Goal: Task Accomplishment & Management: Complete application form

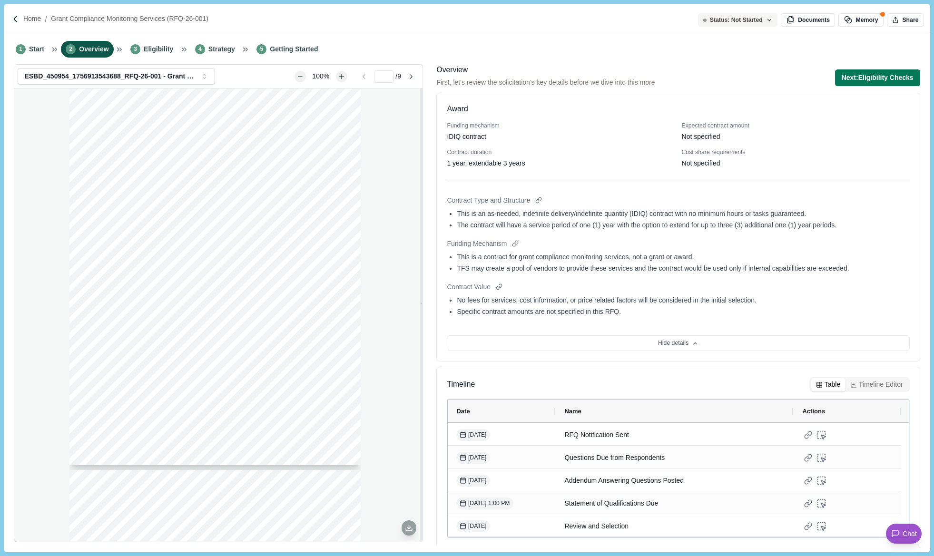
scroll to position [102, 0]
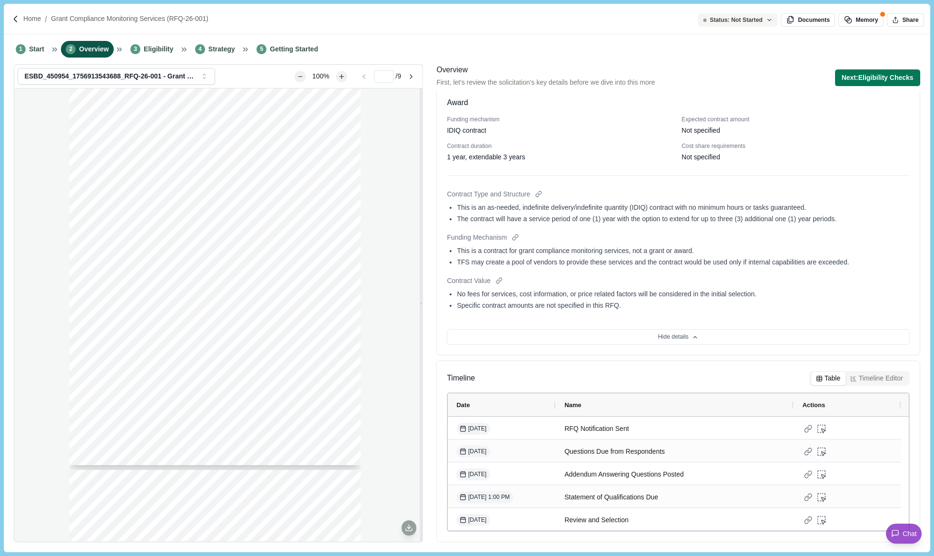
click at [47, 427] on div "Page 1 of 9 [US_STATE] A&M FOREST SERVICE Request For Qualifications RFQ-26-001…" at bounding box center [218, 315] width 408 height 453
click at [692, 49] on div "1 Start 2 Overview 3 Eligibility 4 Strategy 5 Getting Started" at bounding box center [467, 49] width 926 height 30
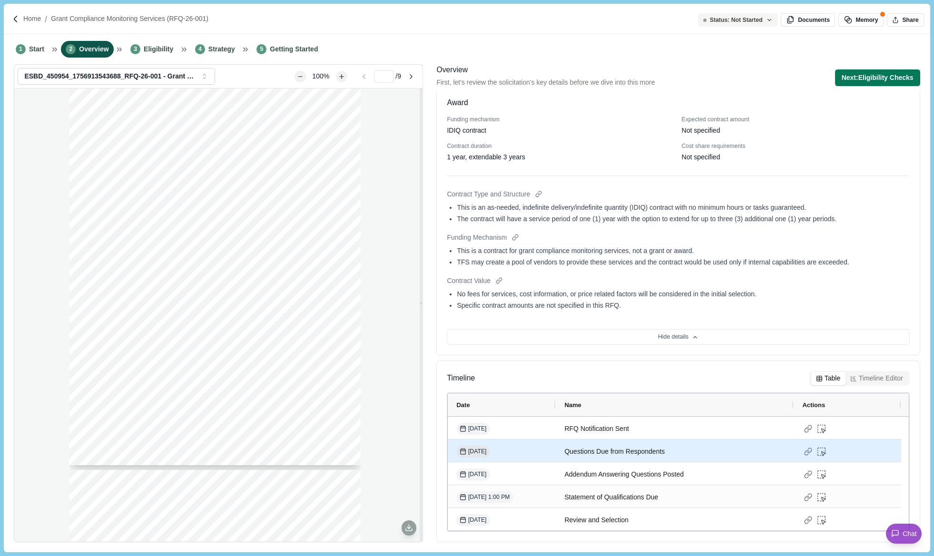
click at [482, 452] on span "[DATE]" at bounding box center [473, 452] width 27 height 9
click at [690, 453] on div "Questions Due from Respondents" at bounding box center [674, 452] width 221 height 19
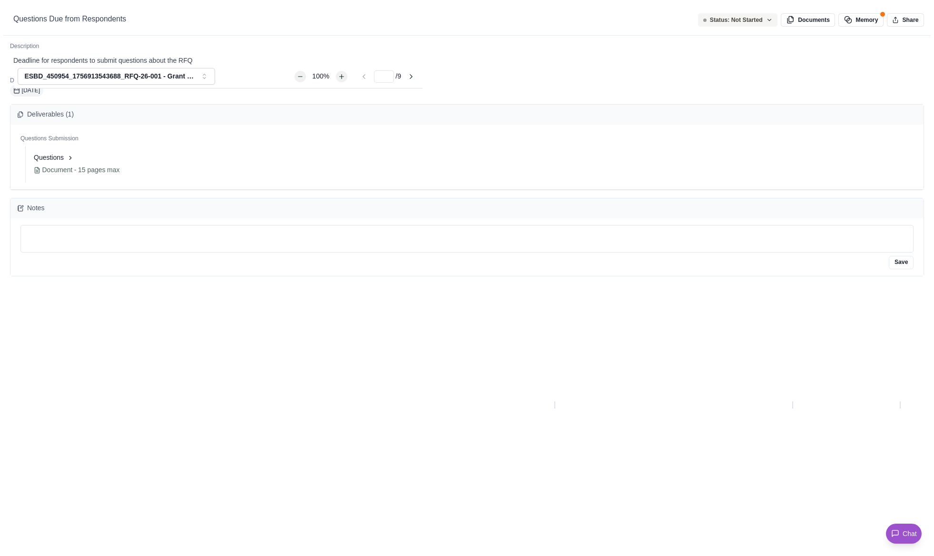
click at [926, 22] on div "Questions Due from Respondents" at bounding box center [466, 19] width 927 height 32
click at [917, 18] on icon "button" at bounding box center [920, 19] width 9 height 9
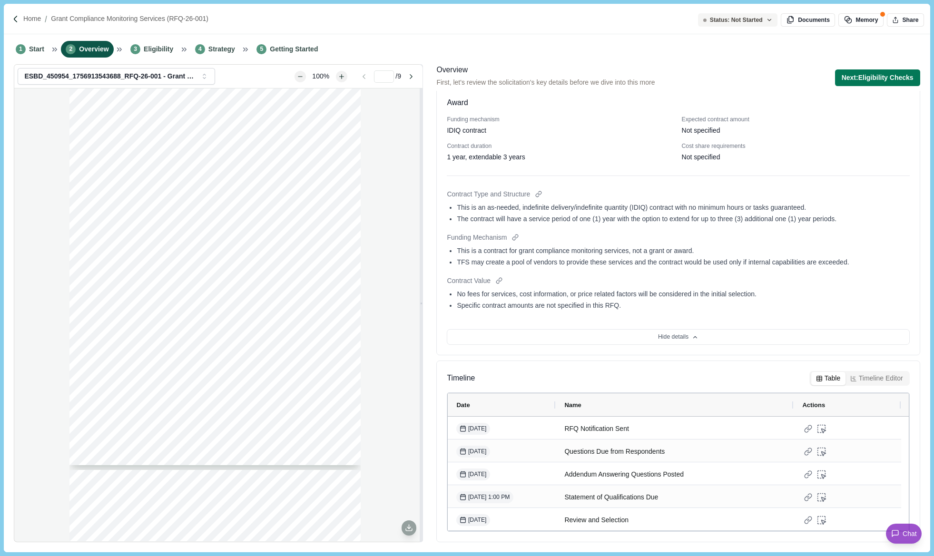
scroll to position [0, 0]
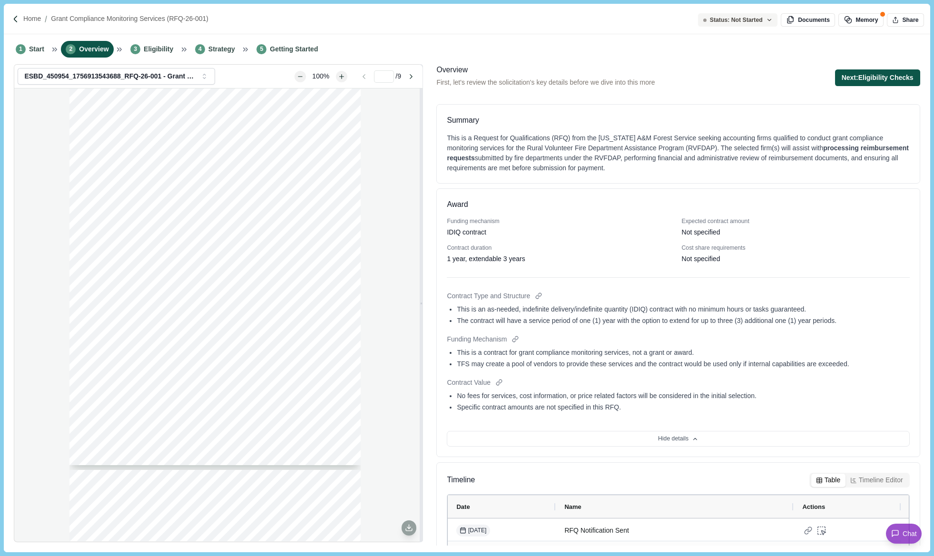
click at [863, 81] on button "Next: Eligibility Checks" at bounding box center [877, 77] width 85 height 17
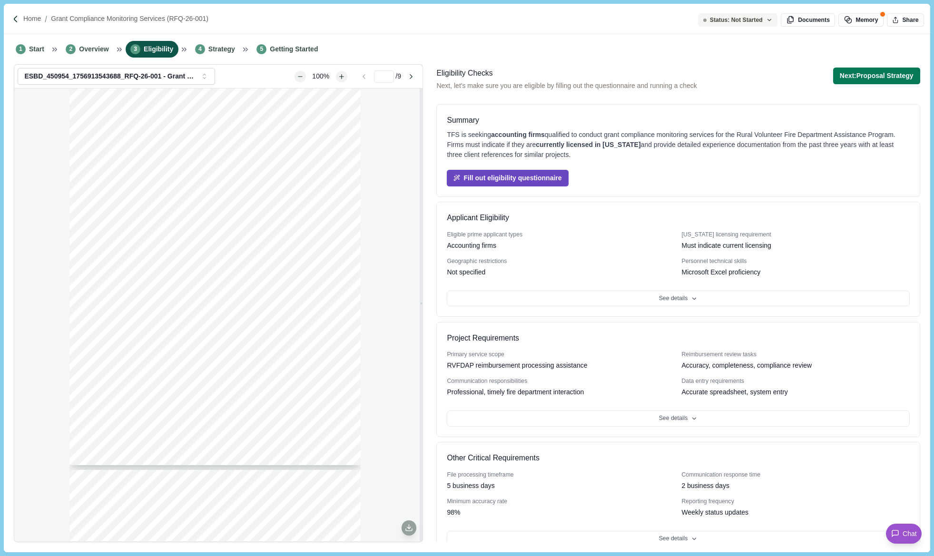
click at [541, 176] on button "Fill out eligibility questionnaire" at bounding box center [507, 178] width 121 height 17
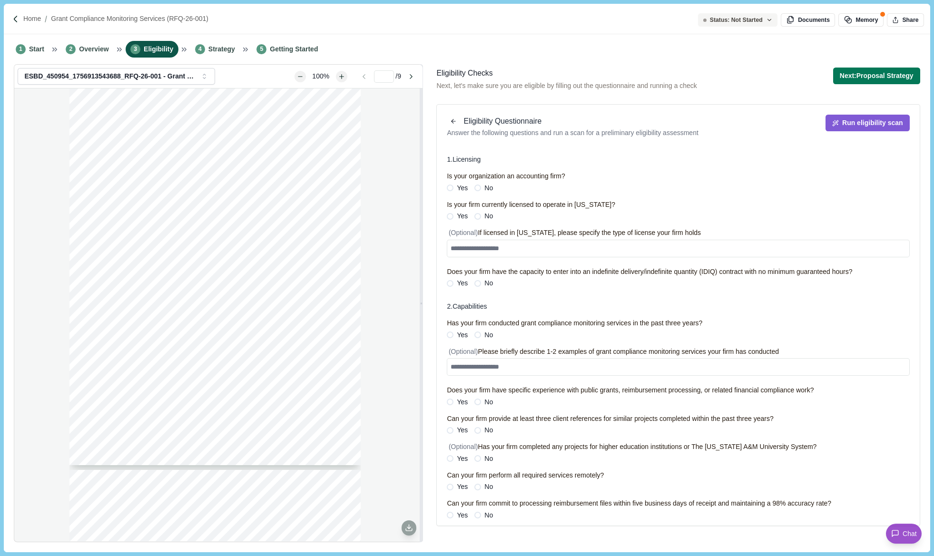
click at [468, 216] on div "Yes No" at bounding box center [470, 216] width 46 height 10
click at [458, 400] on span "Yes" at bounding box center [462, 402] width 11 height 10
click at [460, 428] on span "Yes" at bounding box center [462, 430] width 11 height 10
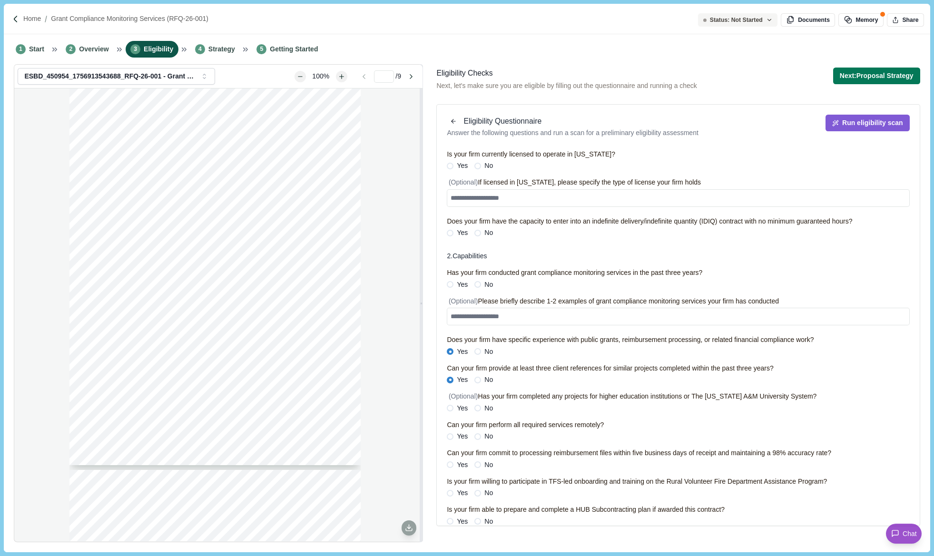
scroll to position [143, 0]
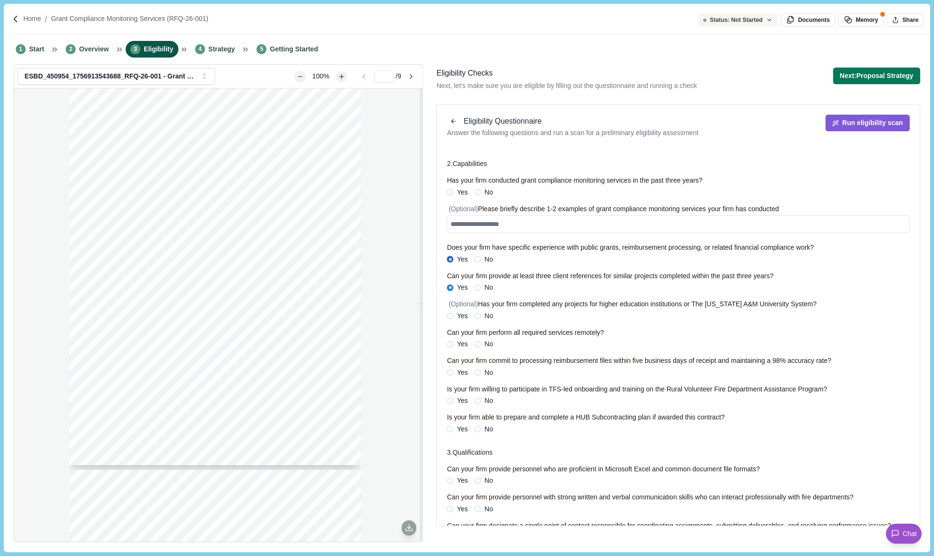
click at [452, 260] on span at bounding box center [450, 259] width 7 height 7
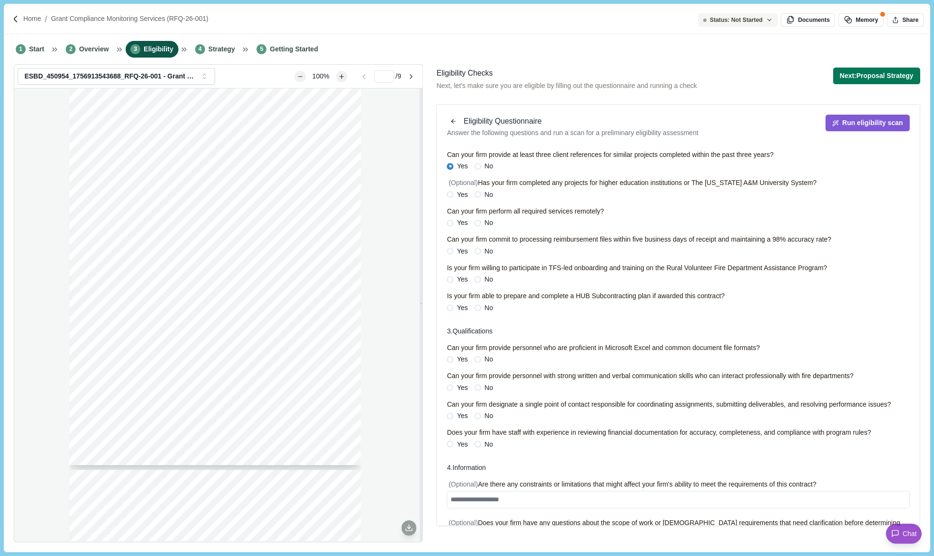
scroll to position [307, 0]
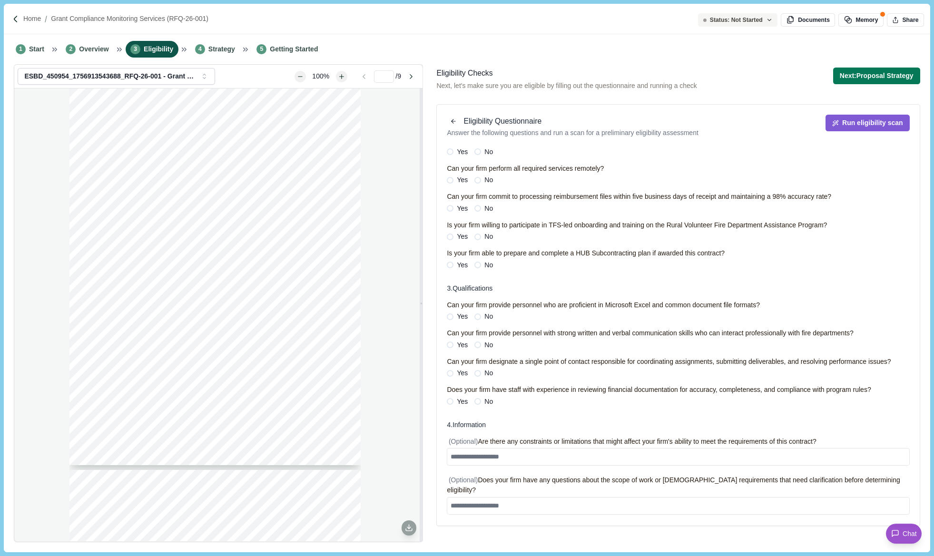
click at [456, 417] on div "1 . Licensing Is your organization an accounting firm? Yes No Is your firm curr…" at bounding box center [678, 183] width 462 height 670
click at [457, 407] on span "Yes" at bounding box center [462, 402] width 11 height 10
click at [470, 378] on div "Yes No" at bounding box center [470, 373] width 46 height 10
click at [464, 378] on span "Yes" at bounding box center [462, 373] width 11 height 10
click at [454, 346] on label "Yes" at bounding box center [457, 345] width 21 height 10
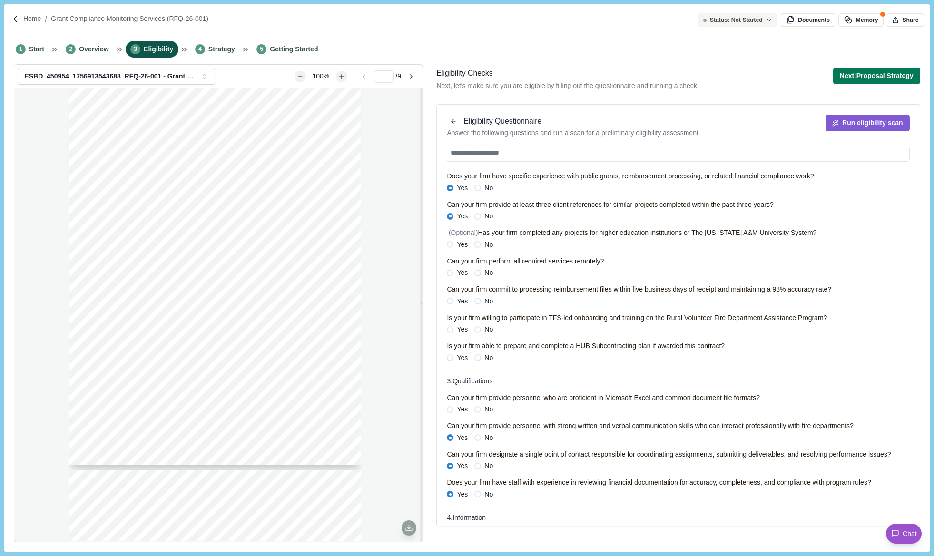
scroll to position [212, 0]
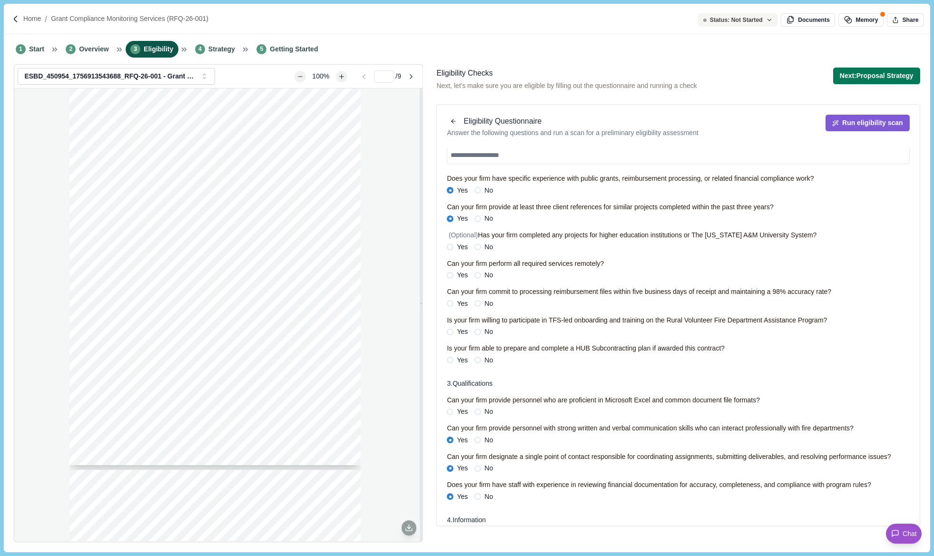
click at [457, 409] on span "Yes" at bounding box center [462, 412] width 11 height 10
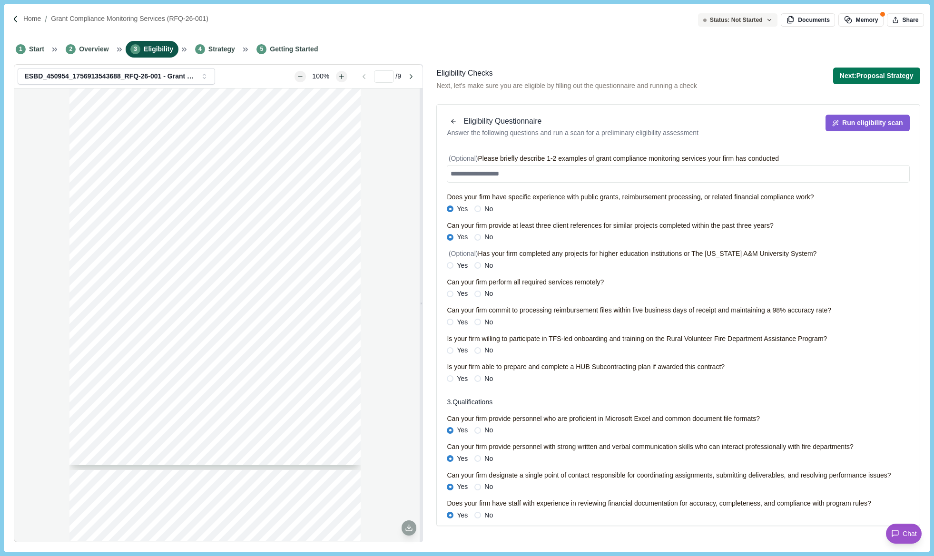
scroll to position [164, 0]
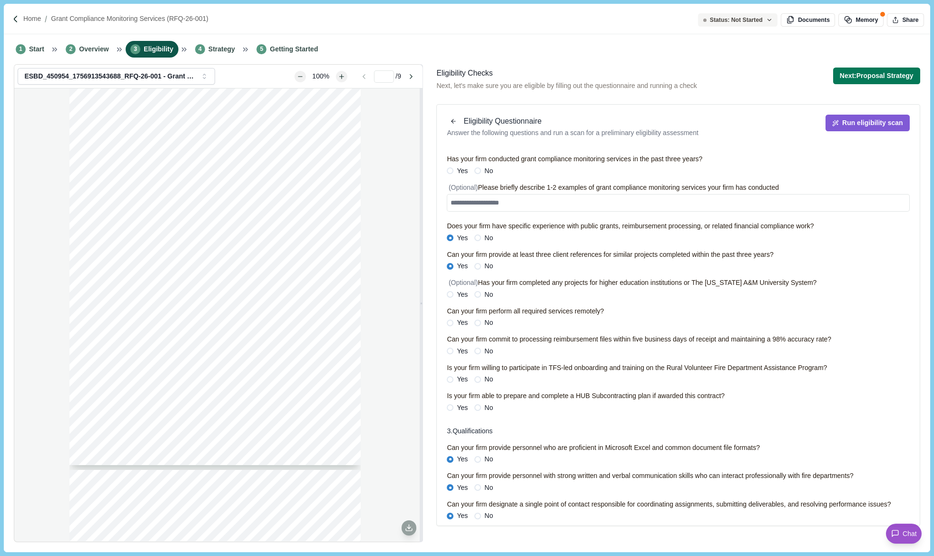
click at [460, 376] on span "Yes" at bounding box center [462, 379] width 11 height 10
click at [461, 292] on span "Yes" at bounding box center [462, 295] width 11 height 10
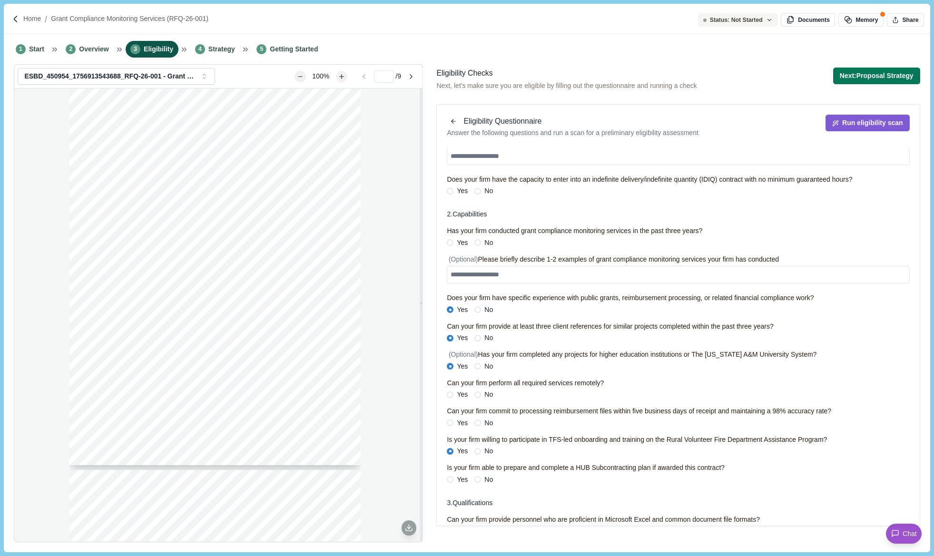
scroll to position [69, 0]
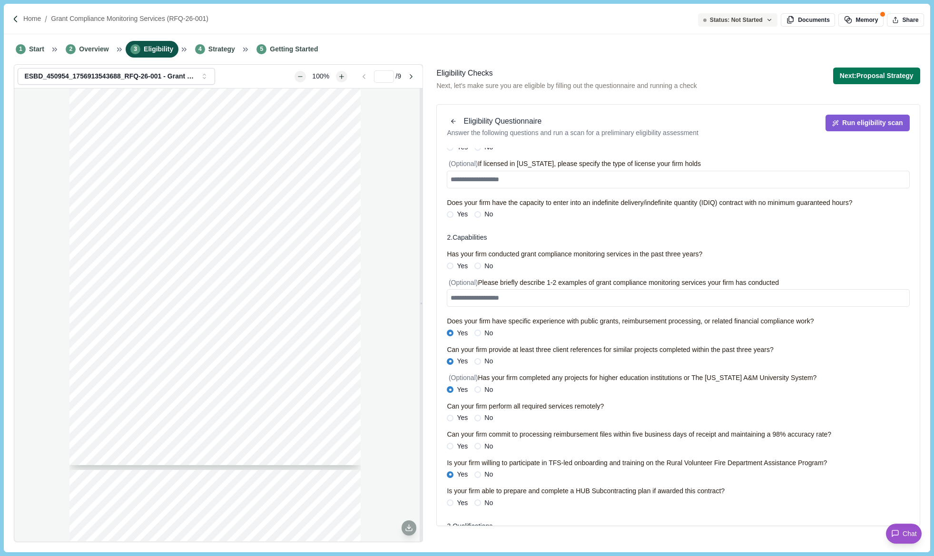
click at [458, 264] on span "Yes" at bounding box center [462, 266] width 11 height 10
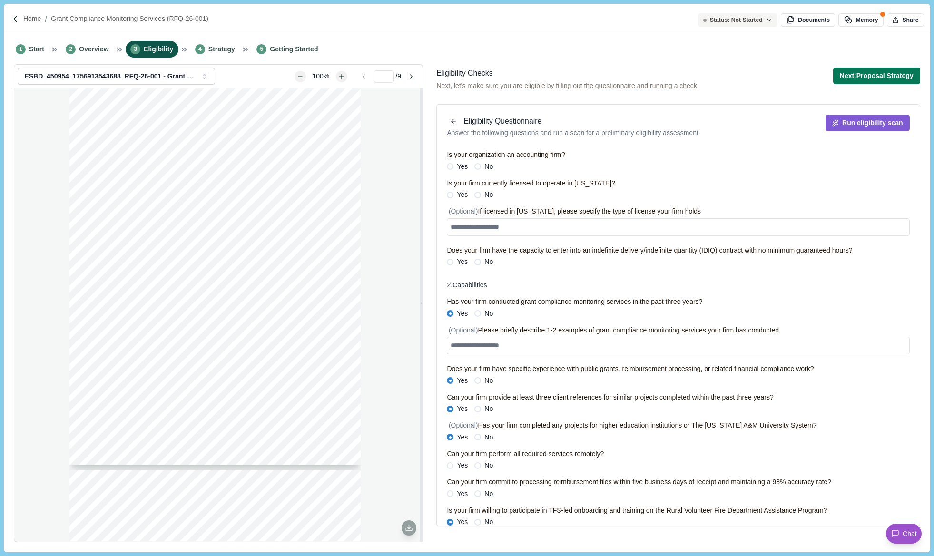
scroll to position [0, 0]
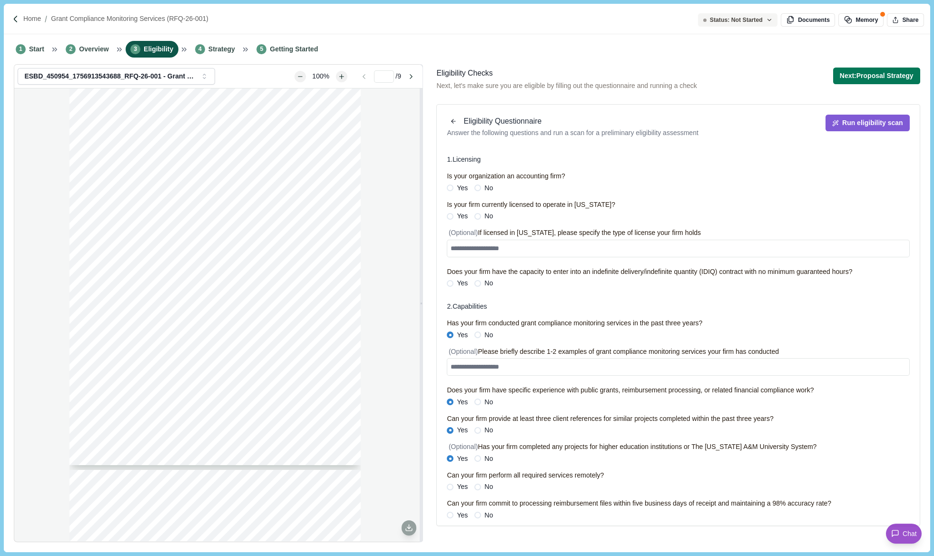
click at [466, 216] on span "Yes" at bounding box center [462, 216] width 11 height 10
click at [460, 285] on span "Yes" at bounding box center [462, 283] width 11 height 10
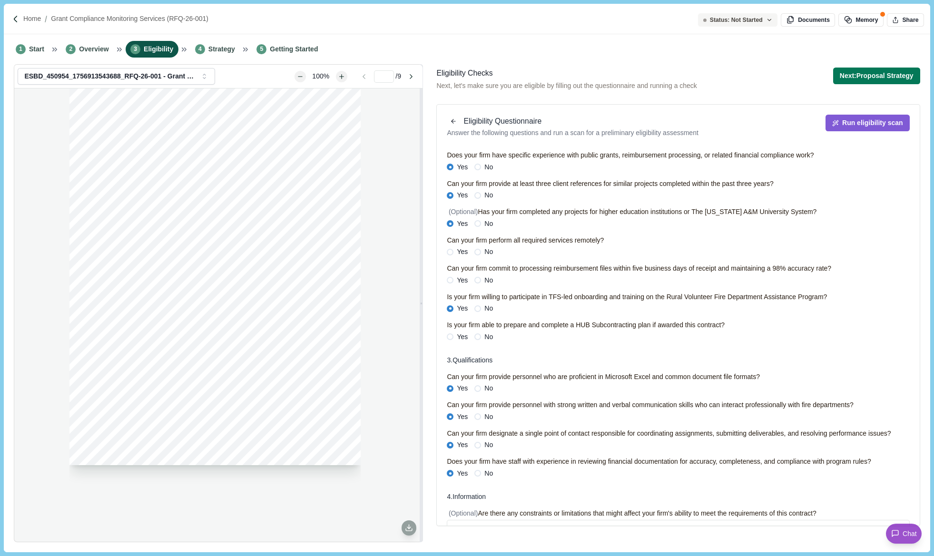
scroll to position [238, 0]
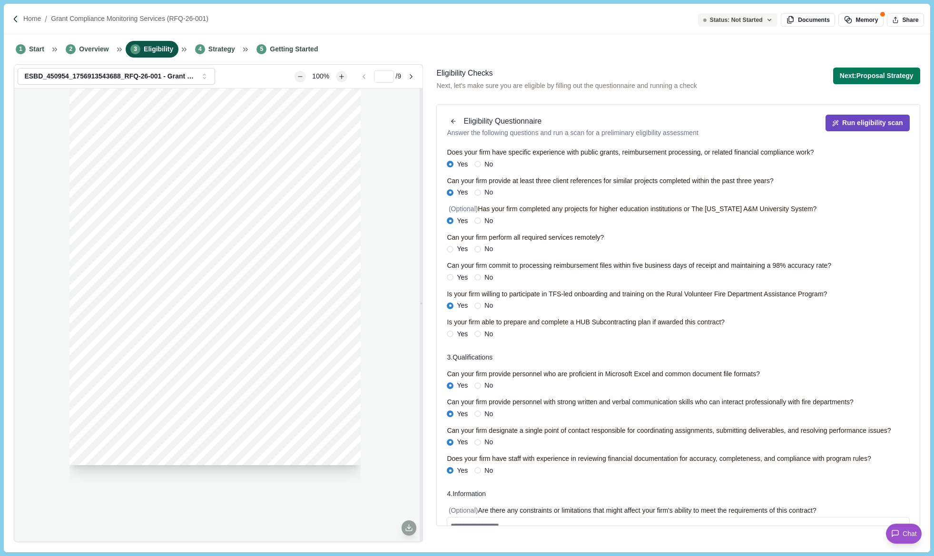
click at [856, 116] on button "Run eligibility scan" at bounding box center [868, 123] width 84 height 17
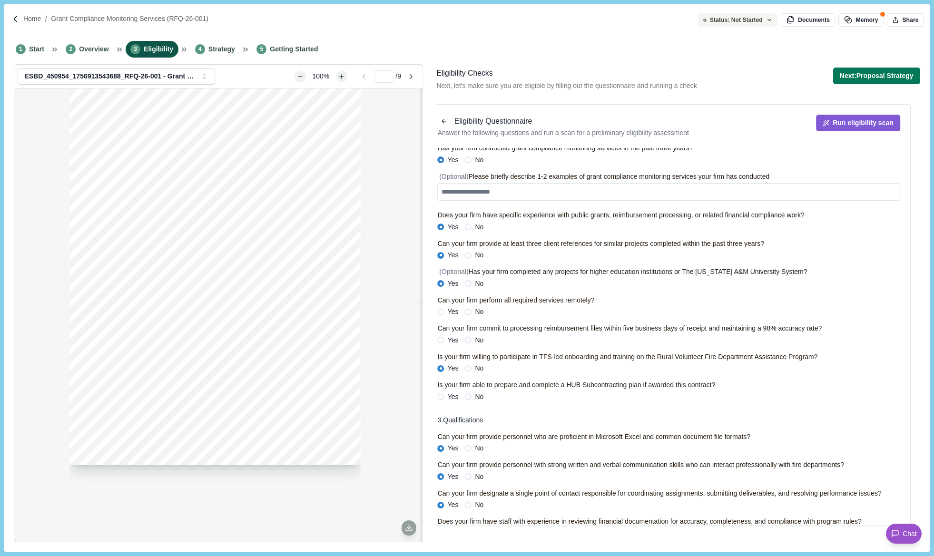
scroll to position [0, 0]
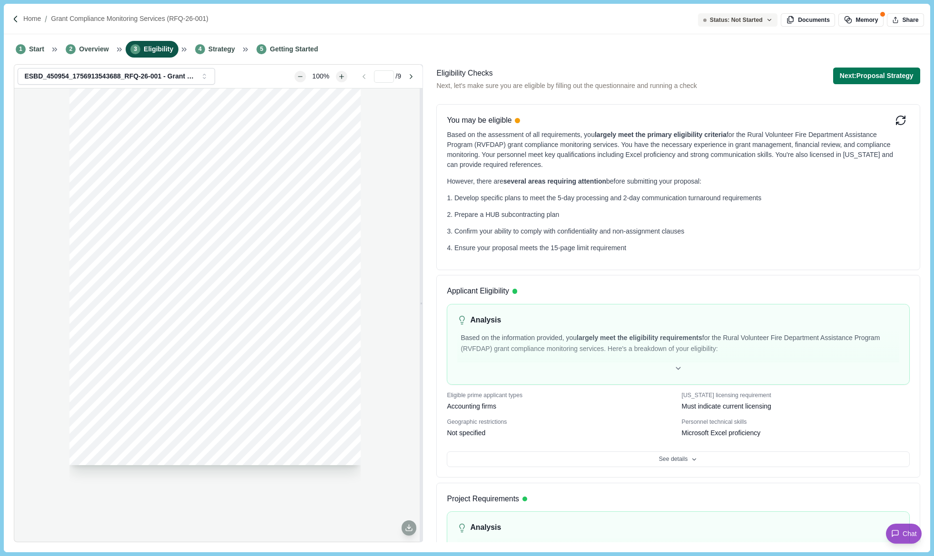
click at [144, 46] on span "Eligibility" at bounding box center [159, 49] width 30 height 10
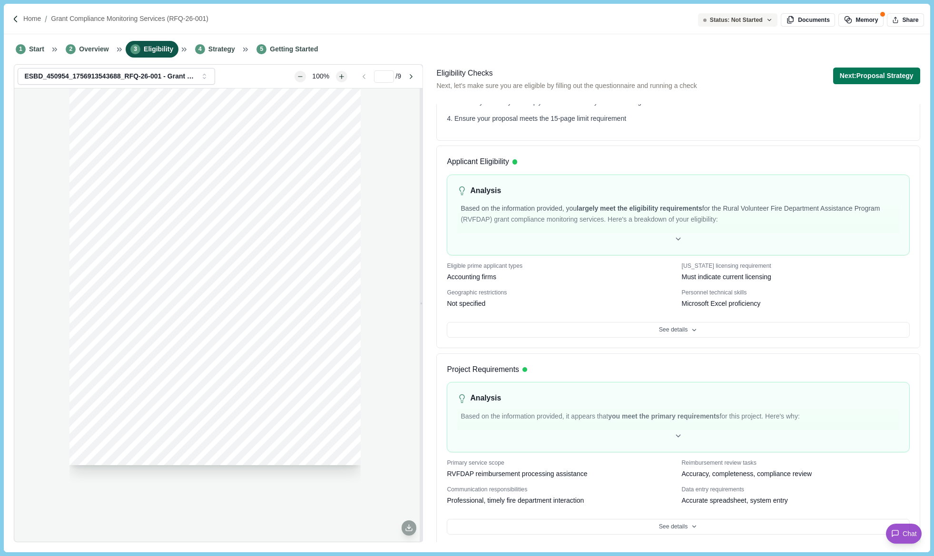
scroll to position [143, 0]
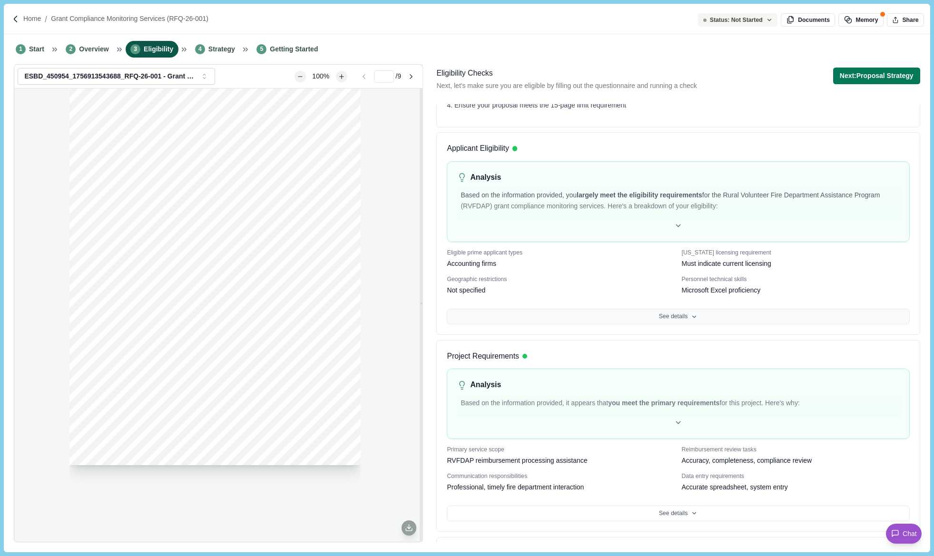
click at [621, 309] on button "See details" at bounding box center [678, 317] width 462 height 16
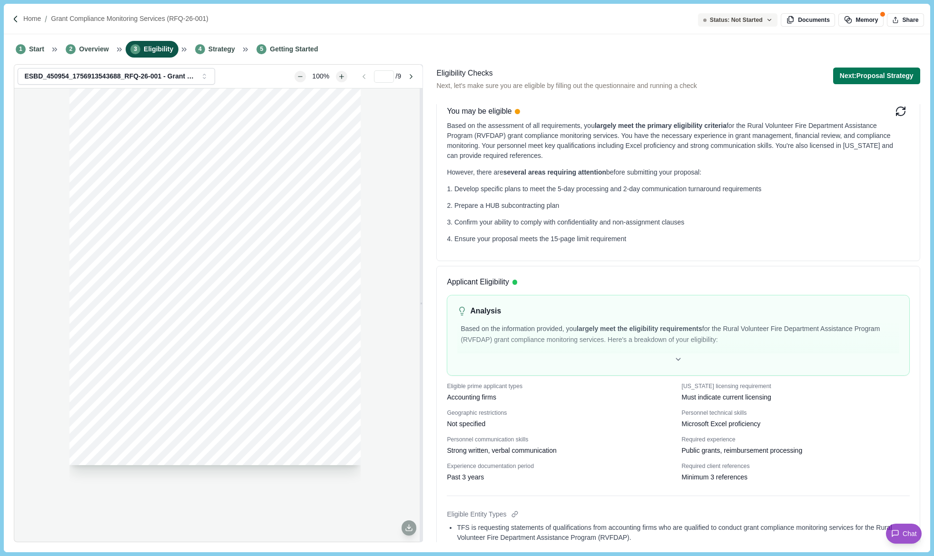
scroll to position [0, 0]
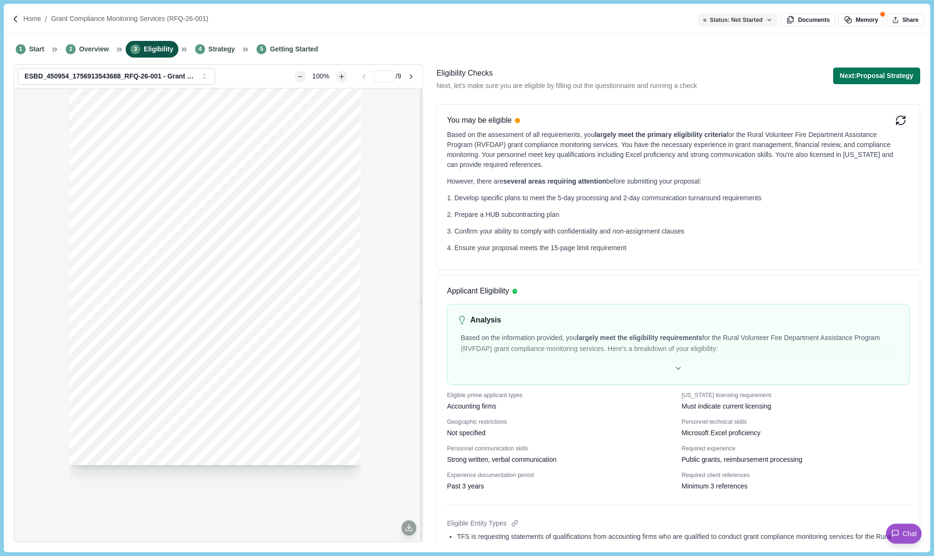
drag, startPoint x: 96, startPoint y: 47, endPoint x: 114, endPoint y: 43, distance: 17.9
click at [96, 47] on span "Overview" at bounding box center [94, 49] width 30 height 10
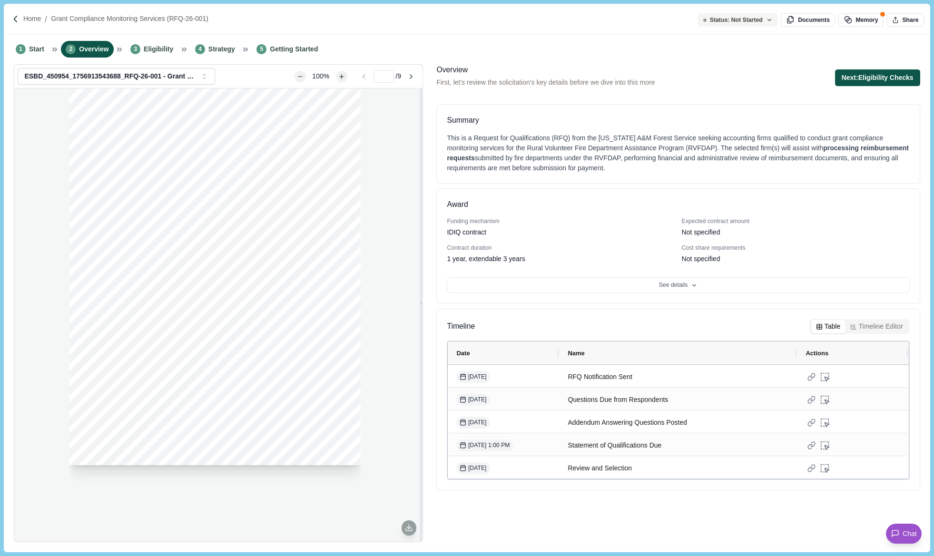
click at [897, 71] on button "Next: Eligibility Checks" at bounding box center [877, 77] width 85 height 17
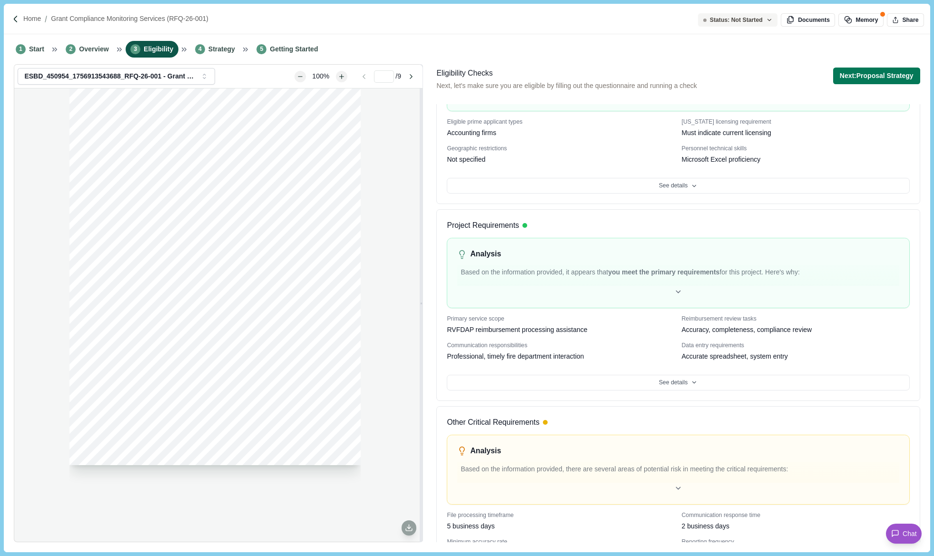
scroll to position [285, 0]
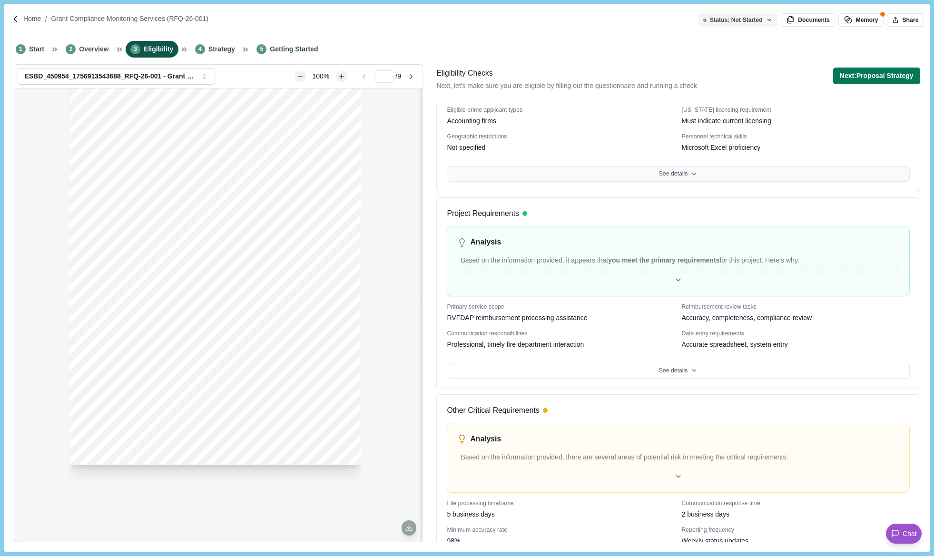
click at [679, 179] on button "See details" at bounding box center [678, 174] width 462 height 16
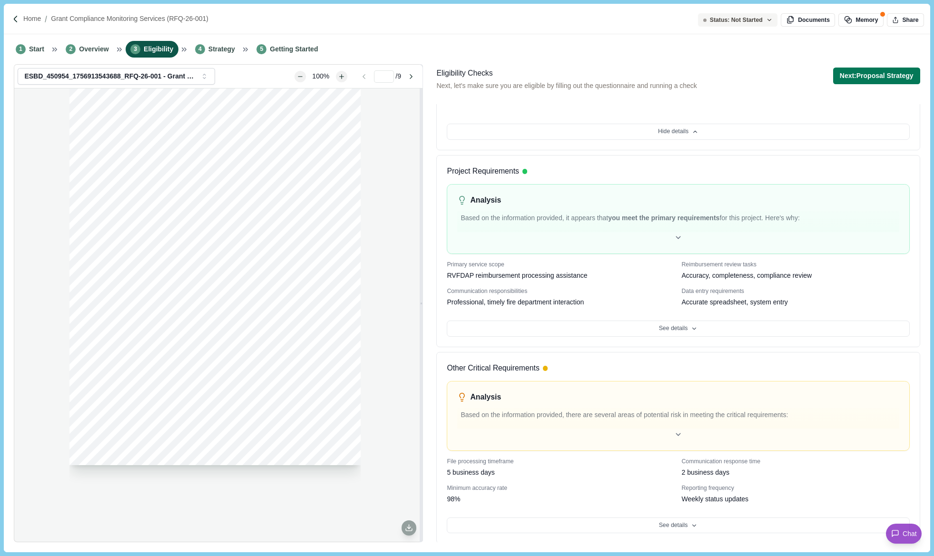
scroll to position [731, 0]
click at [698, 320] on button "See details" at bounding box center [678, 327] width 462 height 16
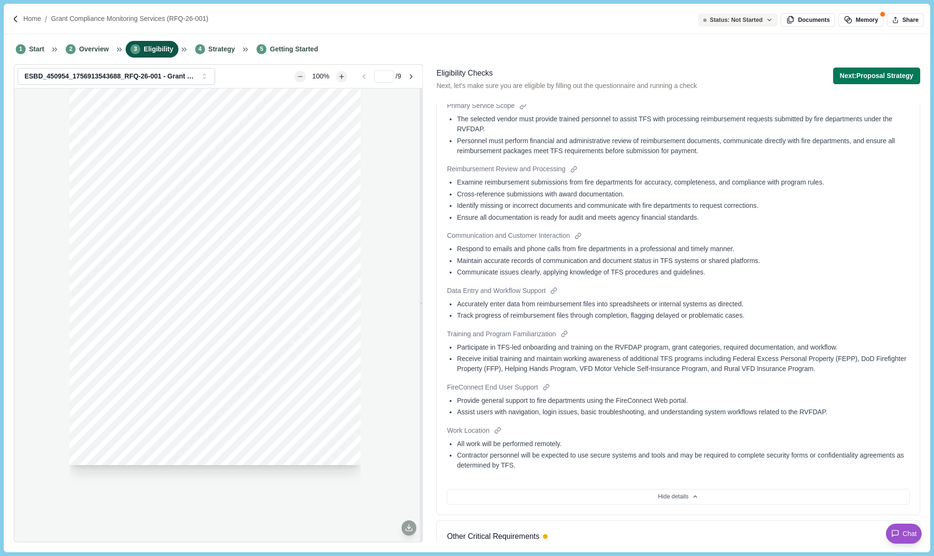
scroll to position [1186, 0]
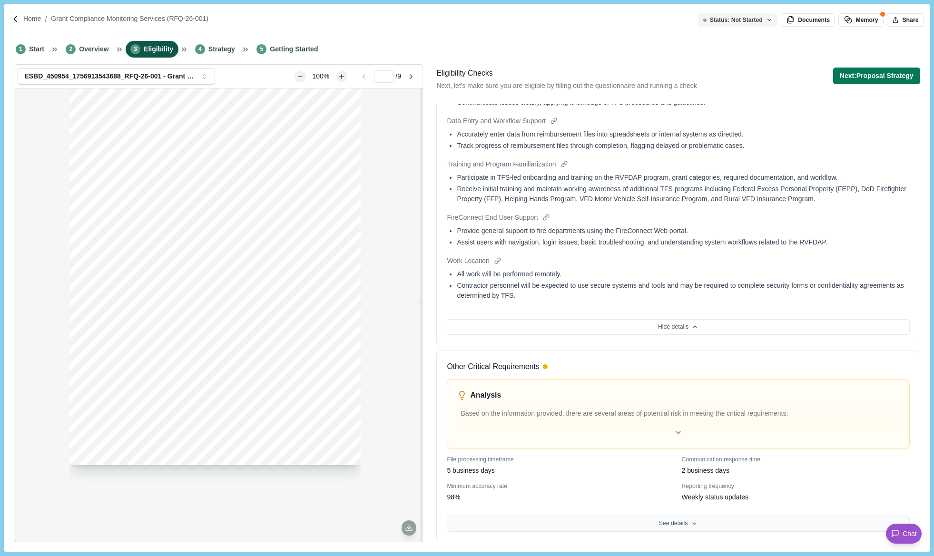
click at [676, 523] on button "See details" at bounding box center [678, 524] width 462 height 16
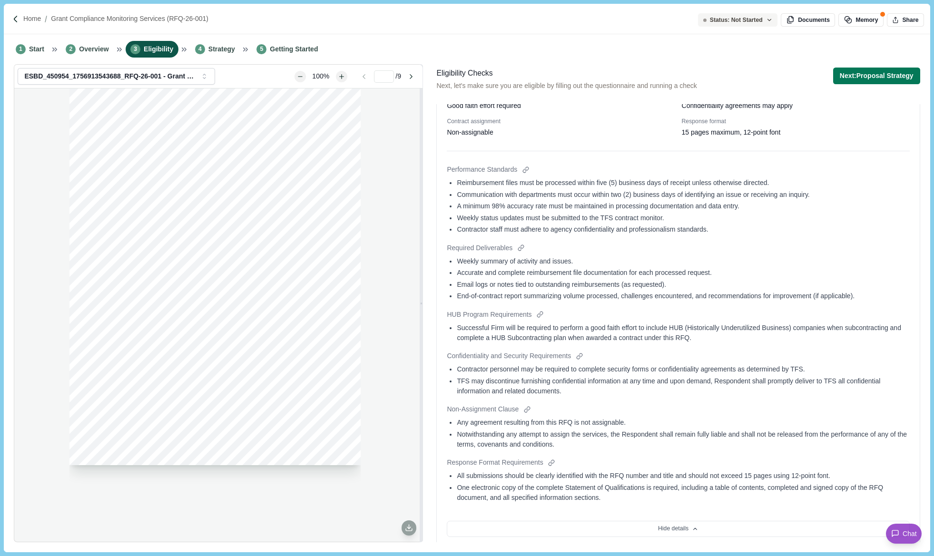
scroll to position [1610, 0]
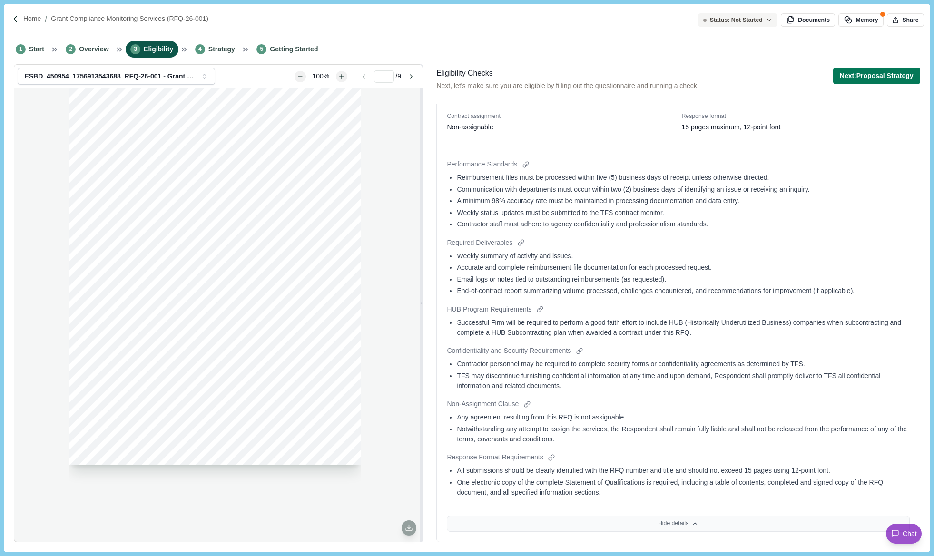
click at [694, 521] on icon at bounding box center [695, 524] width 7 height 7
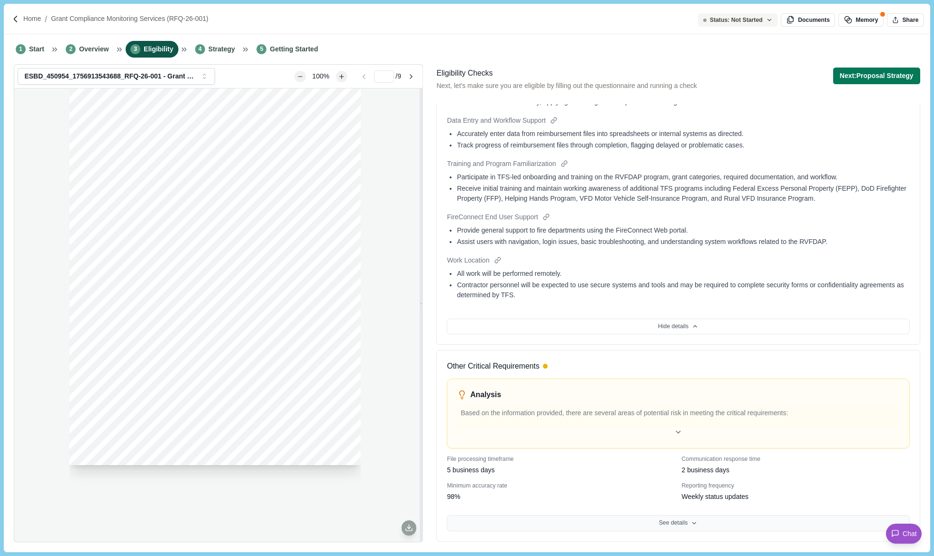
scroll to position [1187, 0]
click at [694, 332] on button "Hide details" at bounding box center [678, 327] width 462 height 16
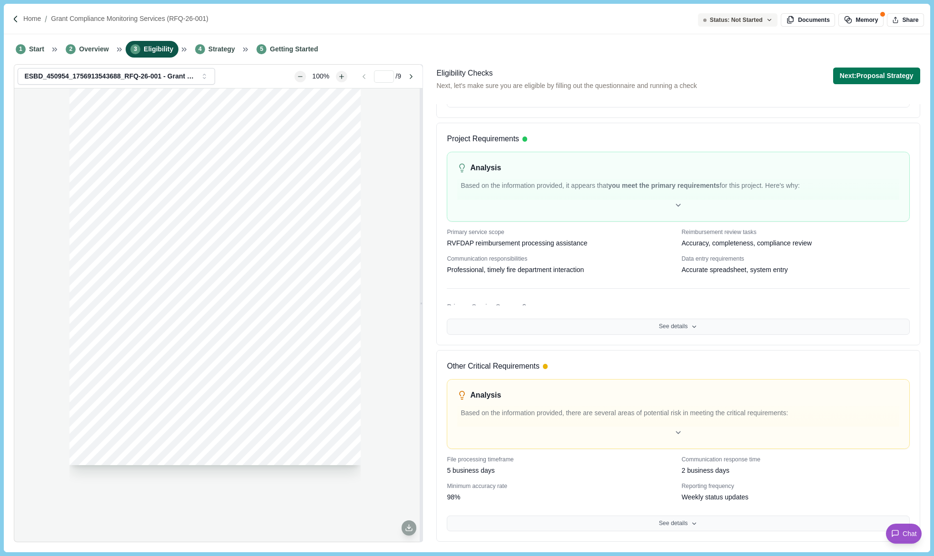
scroll to position [731, 0]
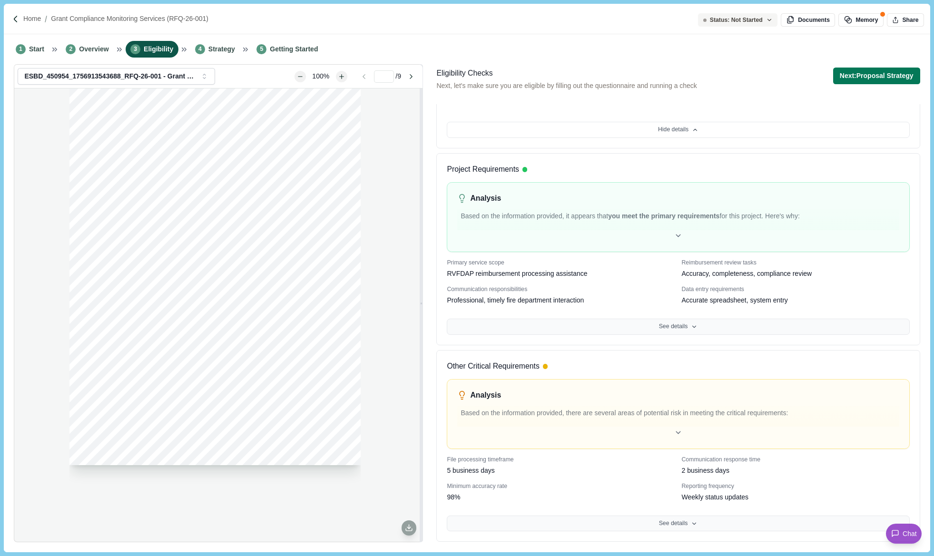
click at [694, 332] on button "See details" at bounding box center [678, 327] width 462 height 16
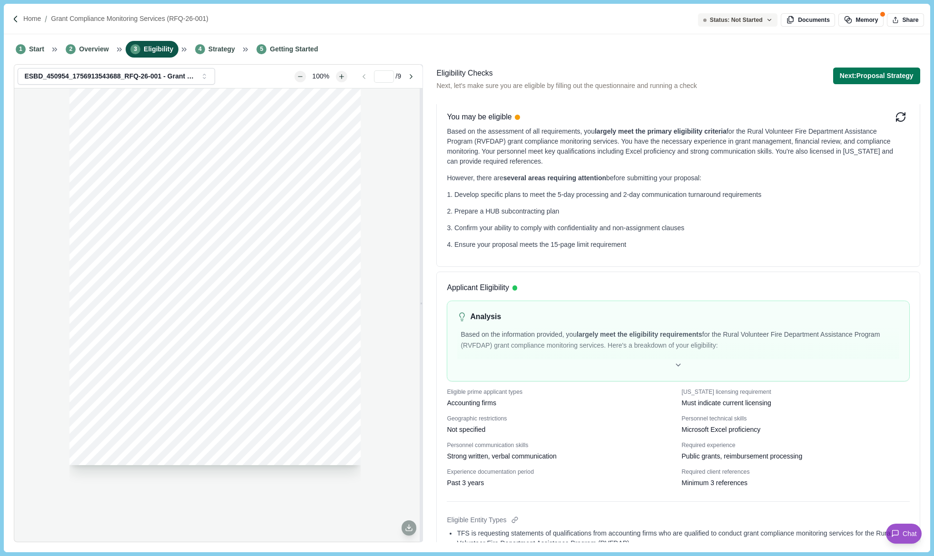
scroll to position [0, 0]
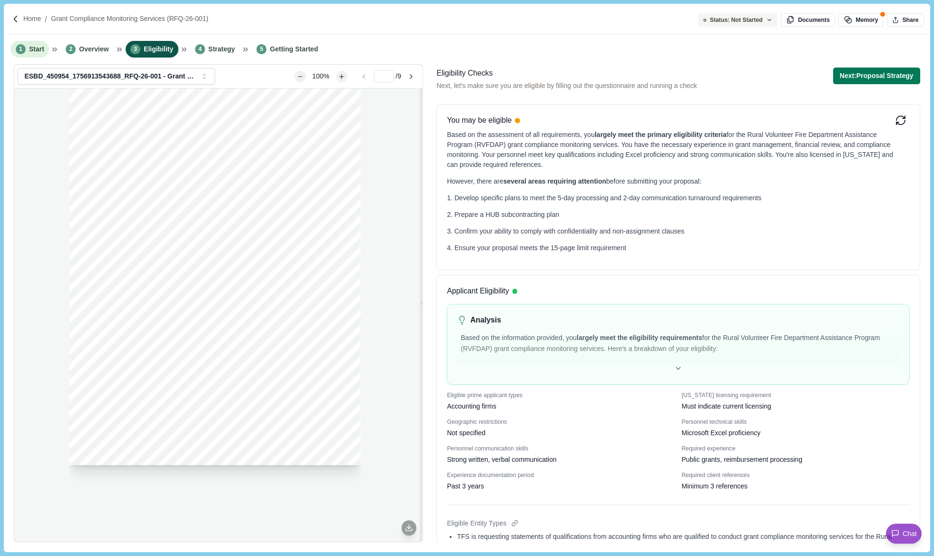
click at [30, 45] on span "Start" at bounding box center [36, 49] width 15 height 10
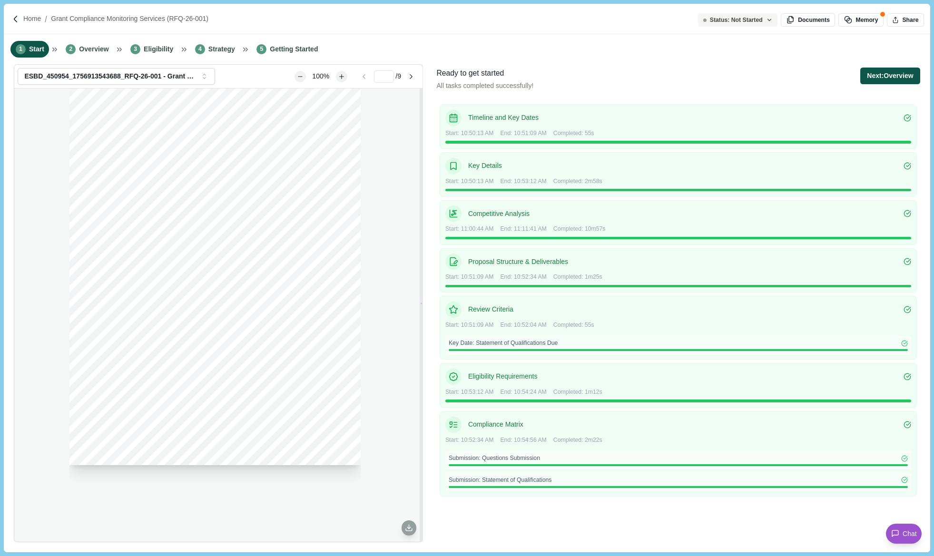
click at [879, 78] on button "Next: Overview" at bounding box center [889, 76] width 59 height 17
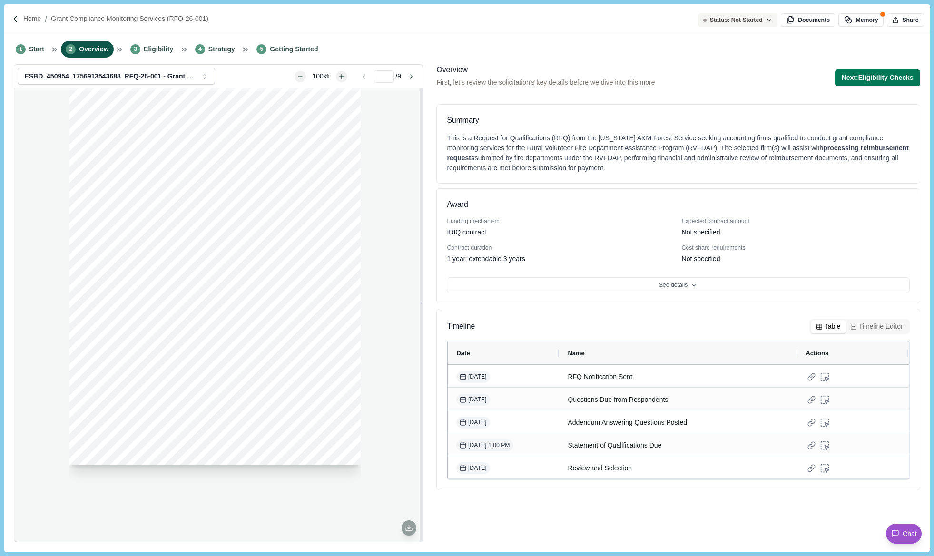
click at [879, 78] on button "Next: Eligibility Checks" at bounding box center [877, 77] width 85 height 17
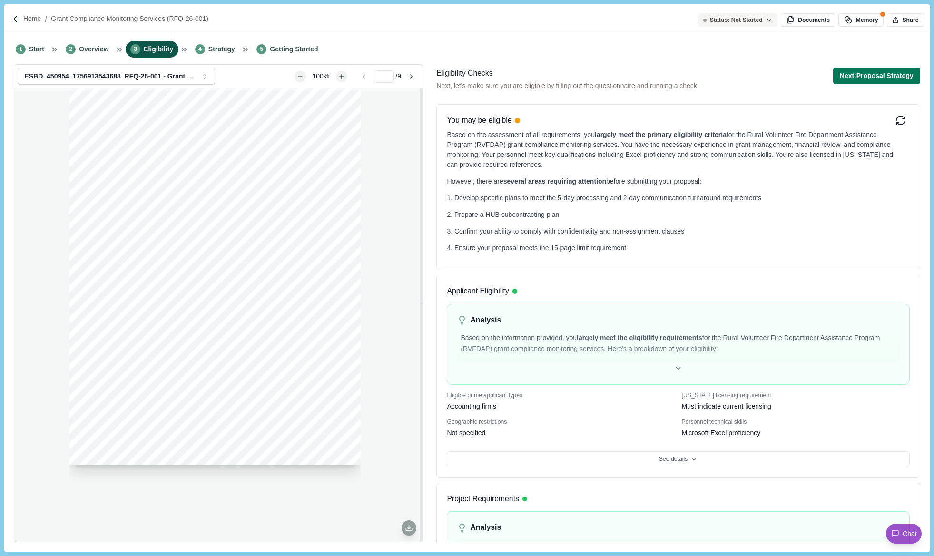
click at [886, 118] on div "You may be eligible" at bounding box center [671, 121] width 448 height 12
click at [895, 118] on icon at bounding box center [900, 120] width 11 height 11
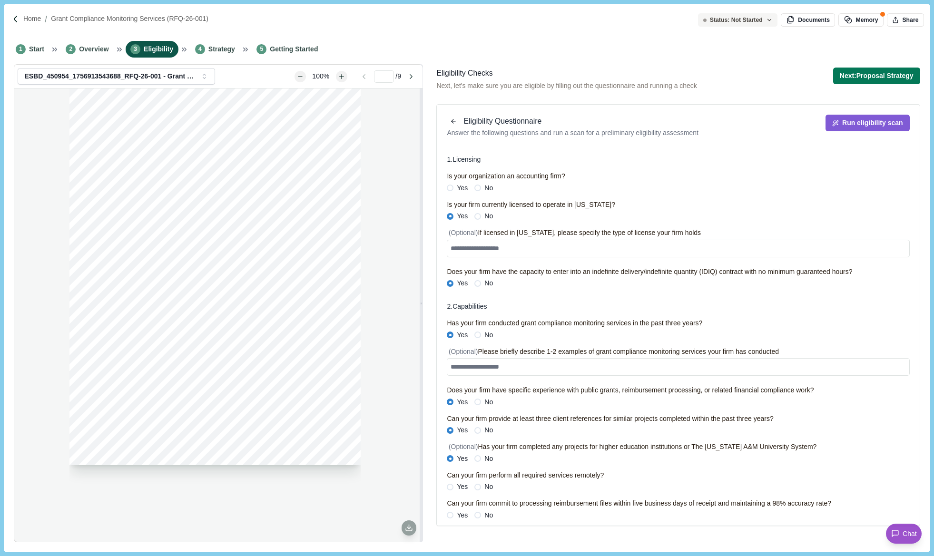
click at [457, 188] on span "Yes" at bounding box center [462, 188] width 11 height 10
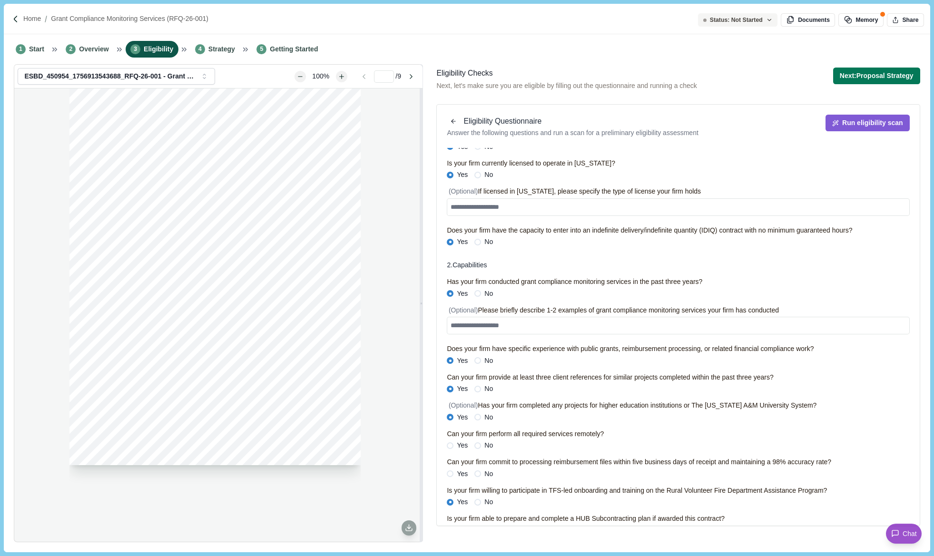
scroll to position [95, 0]
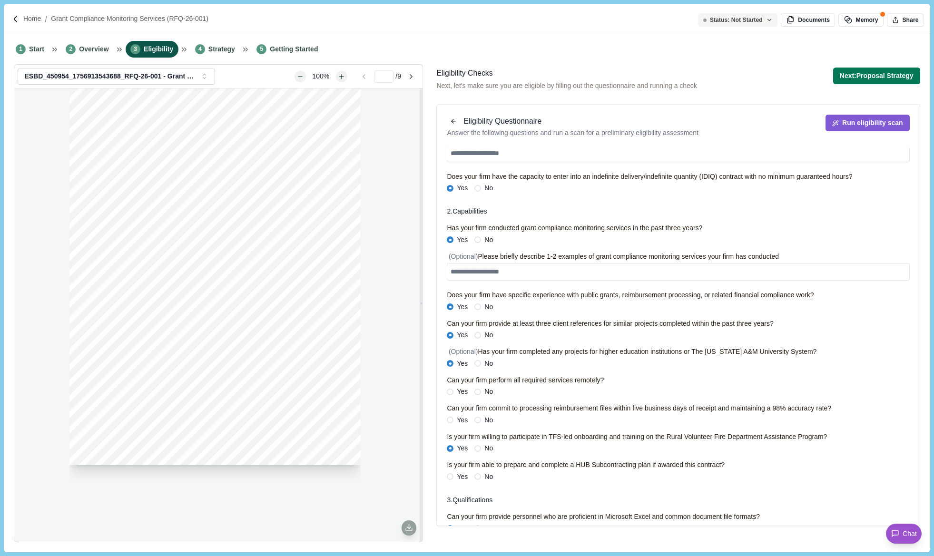
click at [456, 390] on label "Yes" at bounding box center [457, 392] width 21 height 10
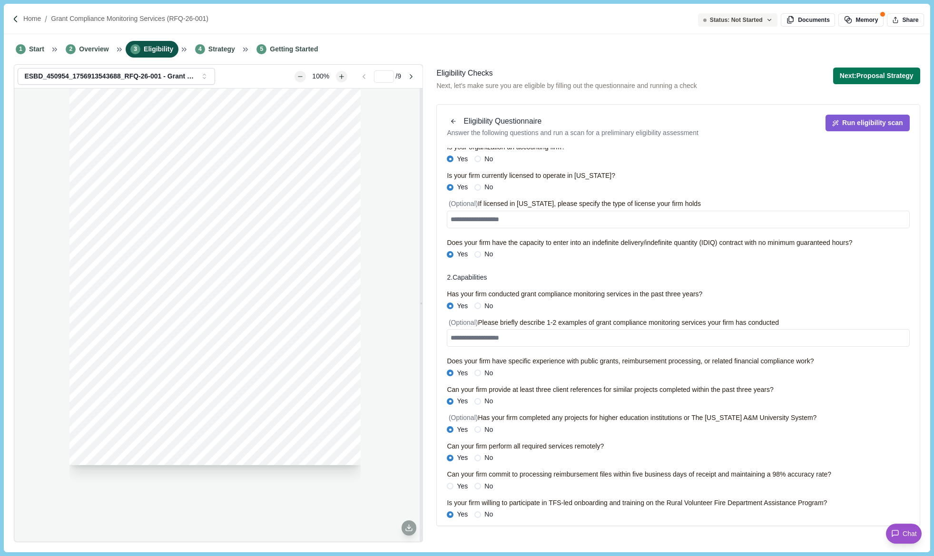
scroll to position [0, 0]
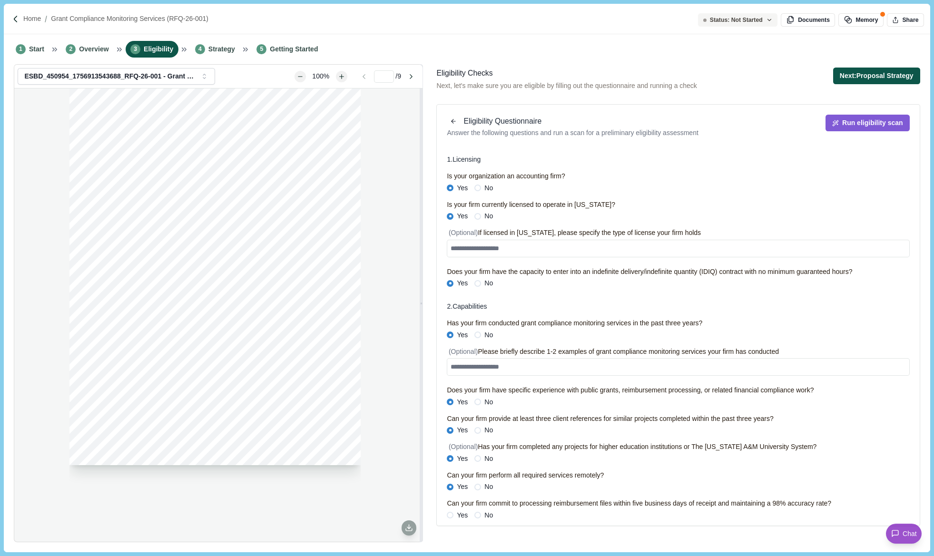
click at [861, 71] on button "Next: Proposal Strategy" at bounding box center [876, 76] width 87 height 17
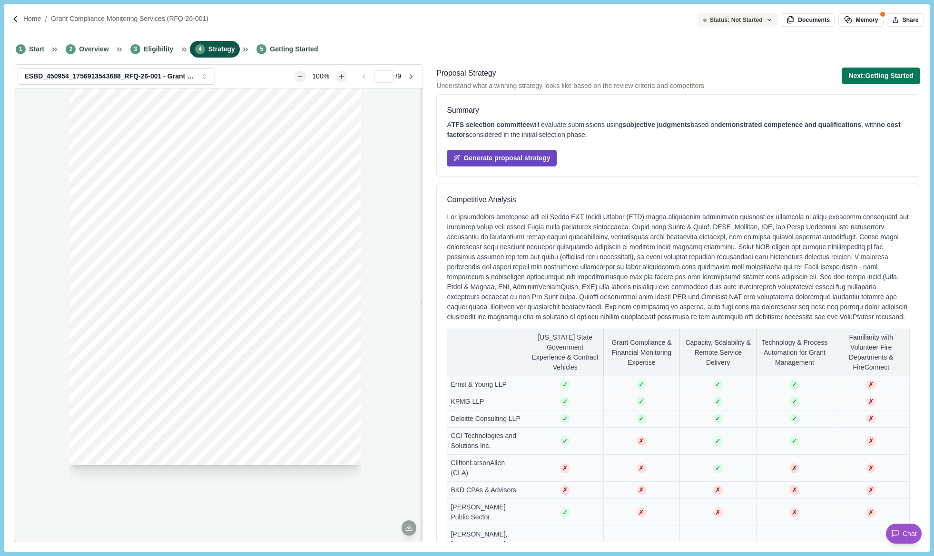
click at [530, 154] on button "Generate proposal strategy" at bounding box center [502, 158] width 110 height 17
click at [148, 49] on span "Eligibility" at bounding box center [159, 49] width 30 height 10
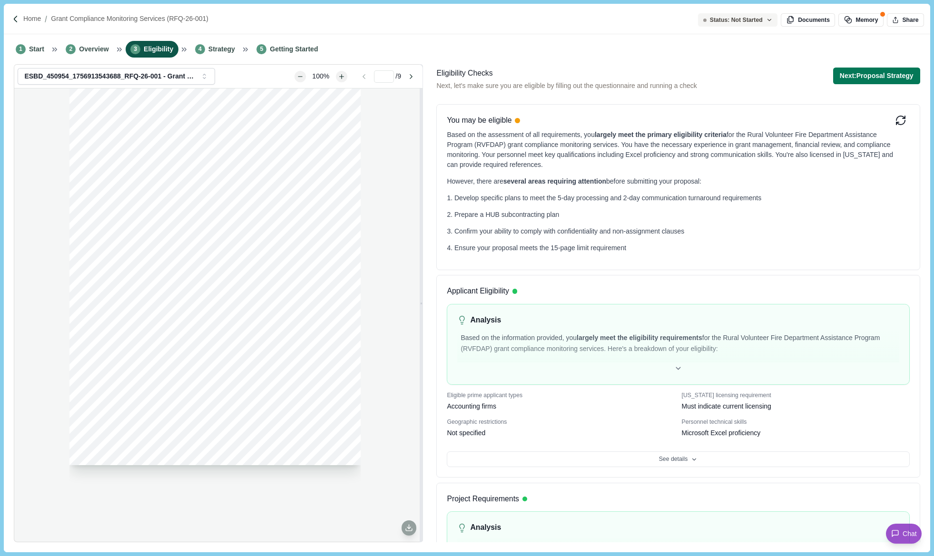
click at [895, 117] on icon at bounding box center [900, 120] width 11 height 11
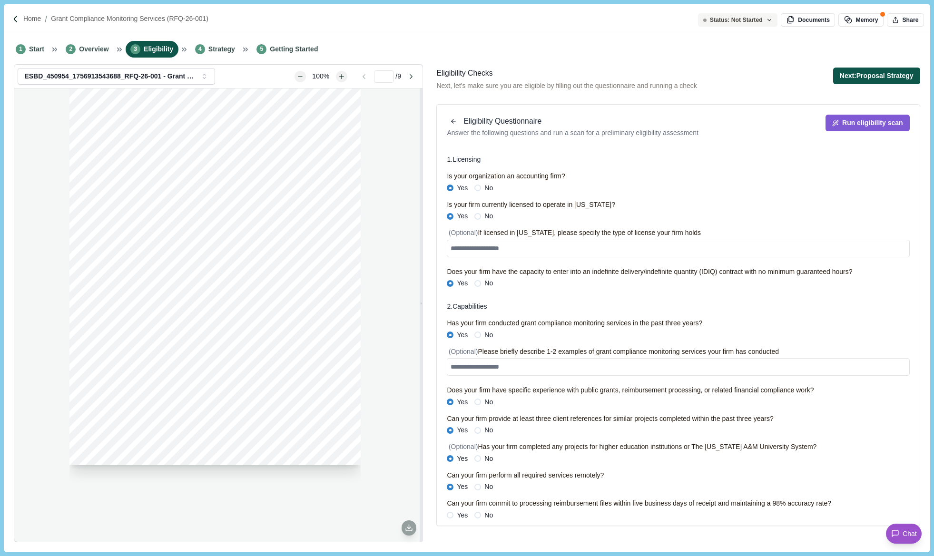
click at [889, 72] on button "Next: Proposal Strategy" at bounding box center [876, 76] width 87 height 17
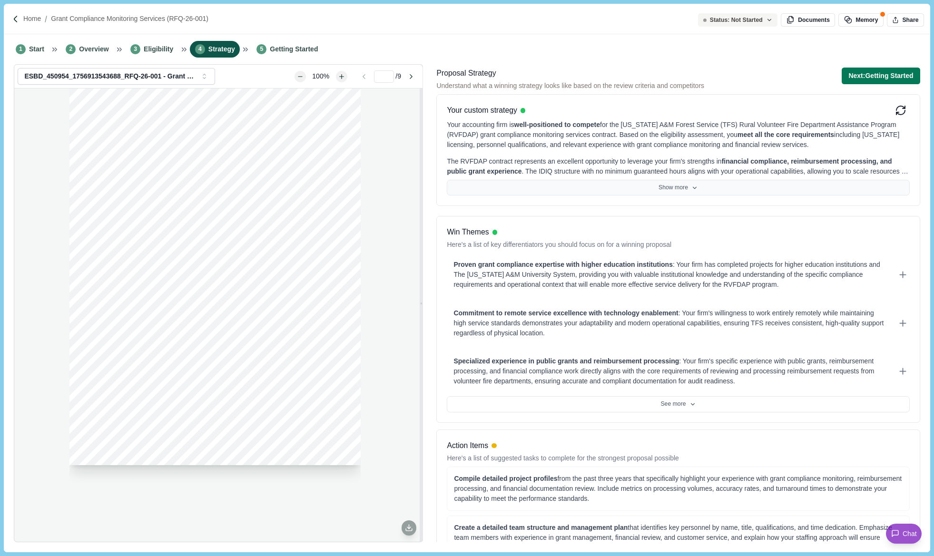
click at [674, 188] on button "Show more" at bounding box center [678, 188] width 462 height 16
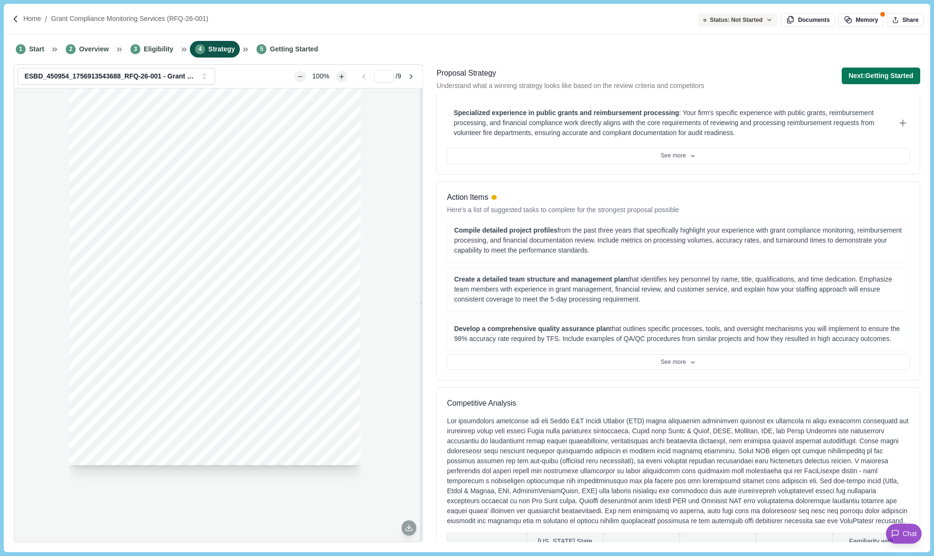
scroll to position [333, 0]
click at [691, 363] on icon at bounding box center [692, 361] width 7 height 7
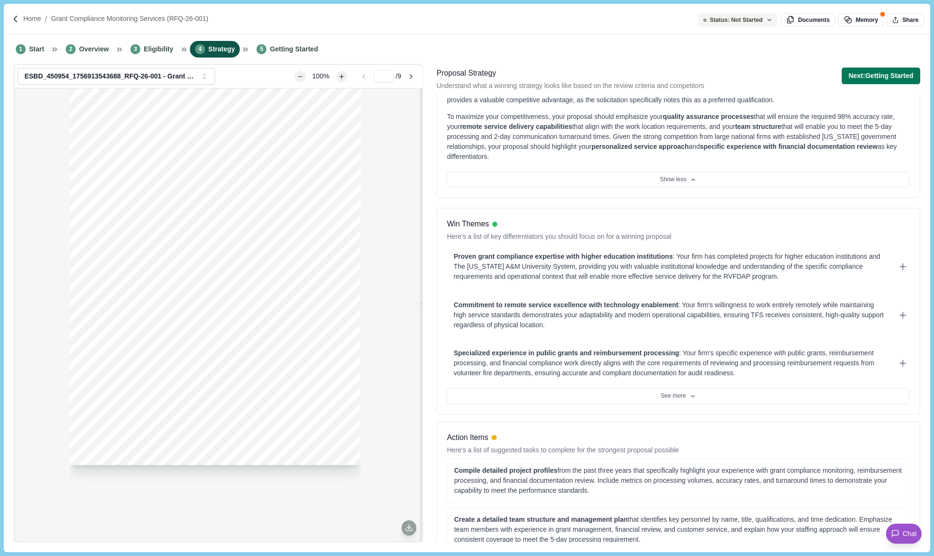
scroll to position [0, 0]
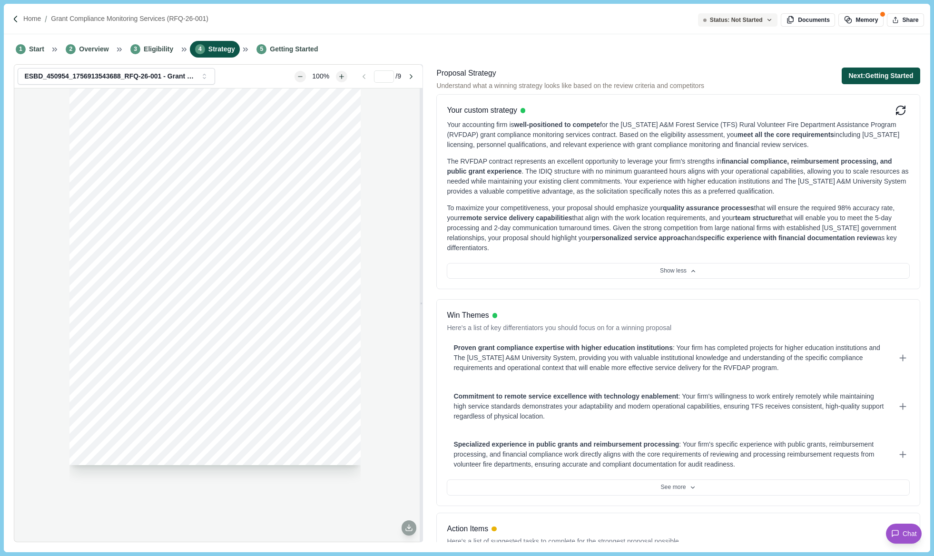
click at [881, 77] on button "Next: Getting Started" at bounding box center [881, 76] width 78 height 17
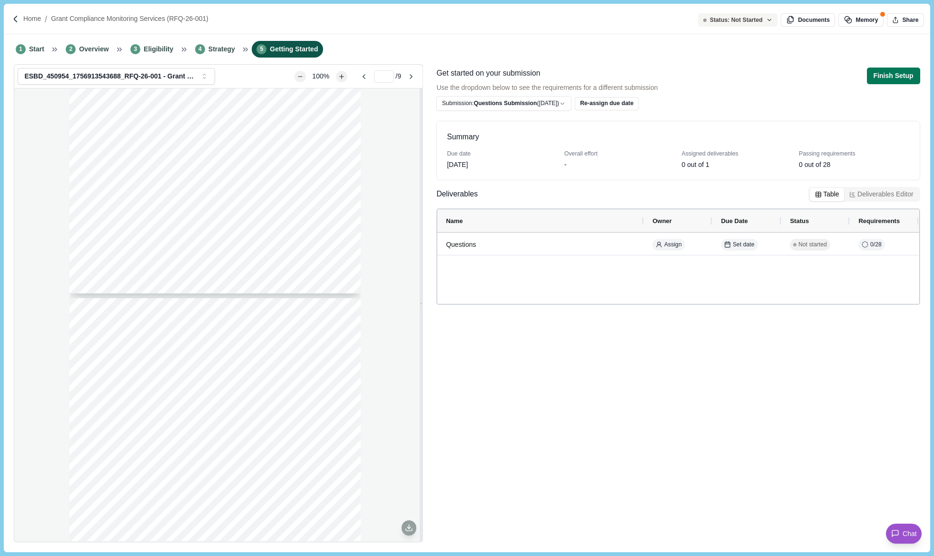
scroll to position [1371, 0]
click at [229, 369] on span "How your Firm would address turnover of personnel assigned to various projects." at bounding box center [222, 367] width 187 height 6
click at [197, 376] on span "At least three (3) Client References for similar projects. References shall inc…" at bounding box center [221, 374] width 184 height 6
click at [186, 400] on span "specific role on your team. Additional client references must be provided for e…" at bounding box center [222, 400] width 187 height 6
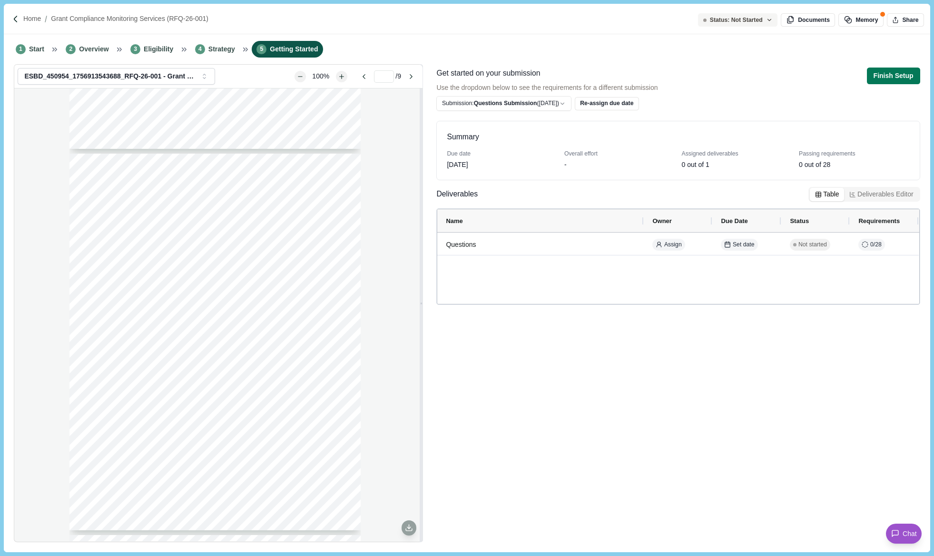
scroll to position [1514, 0]
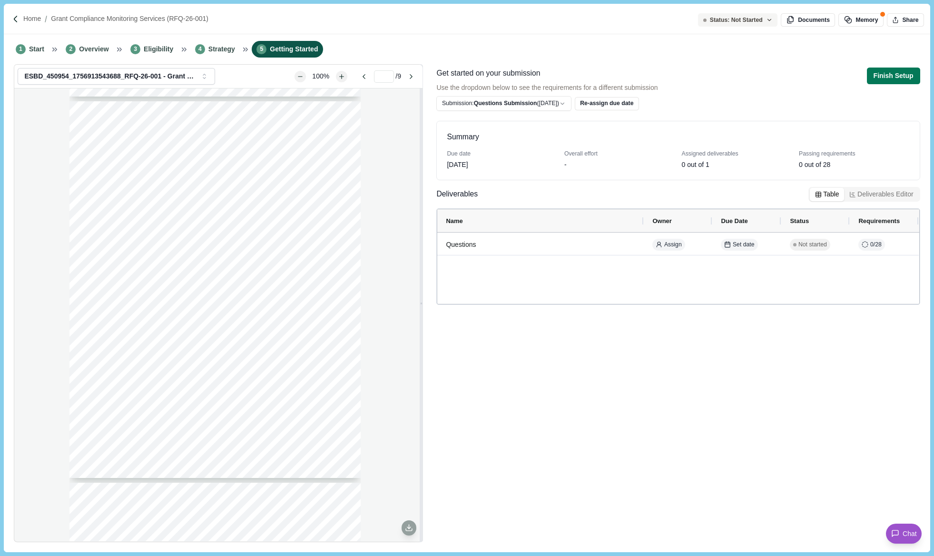
click at [171, 337] on span "not exceed 15 pages using 12-point font." at bounding box center [158, 337] width 93 height 6
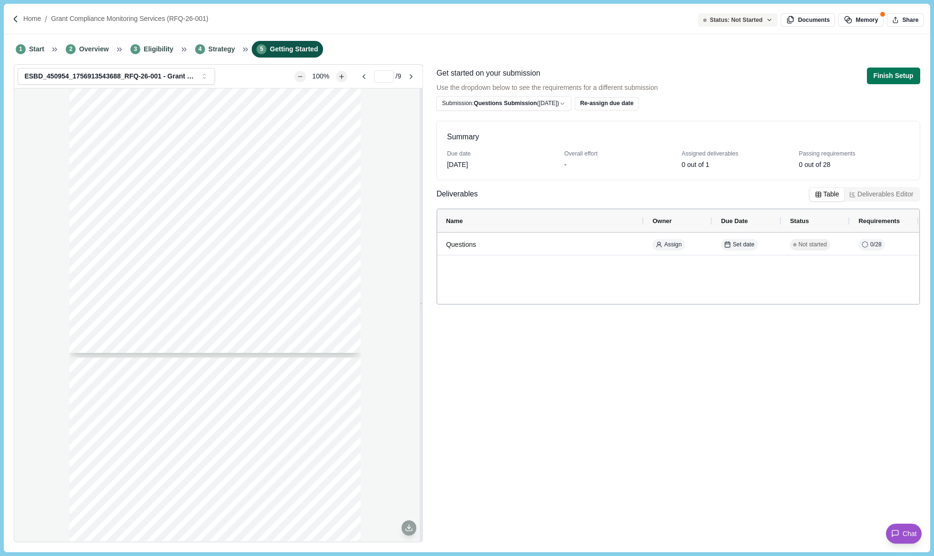
scroll to position [2037, 0]
click at [94, 50] on span "Overview" at bounding box center [94, 49] width 30 height 10
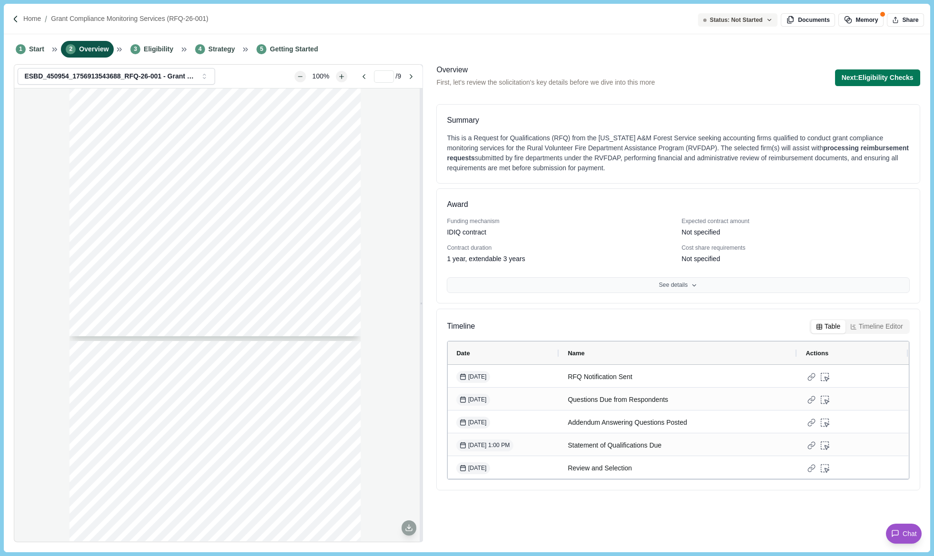
click at [692, 290] on button "See details" at bounding box center [678, 285] width 462 height 16
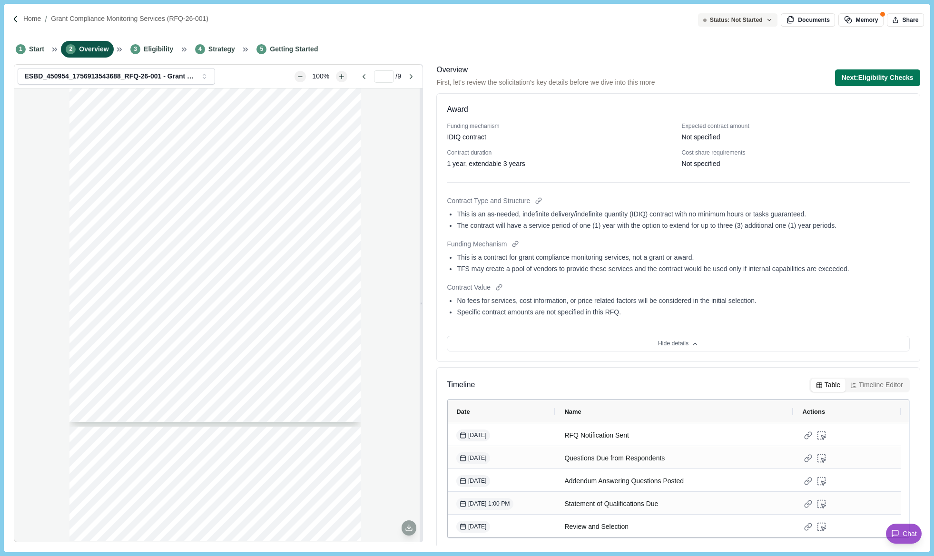
scroll to position [1942, 0]
click at [171, 369] on span "will be posted to ESBD" at bounding box center [152, 369] width 54 height 6
click at [34, 177] on div "Page 1 of 9 [US_STATE] A&M FOREST SERVICE Request For Qualifications RFQ-26-001…" at bounding box center [218, 315] width 408 height 453
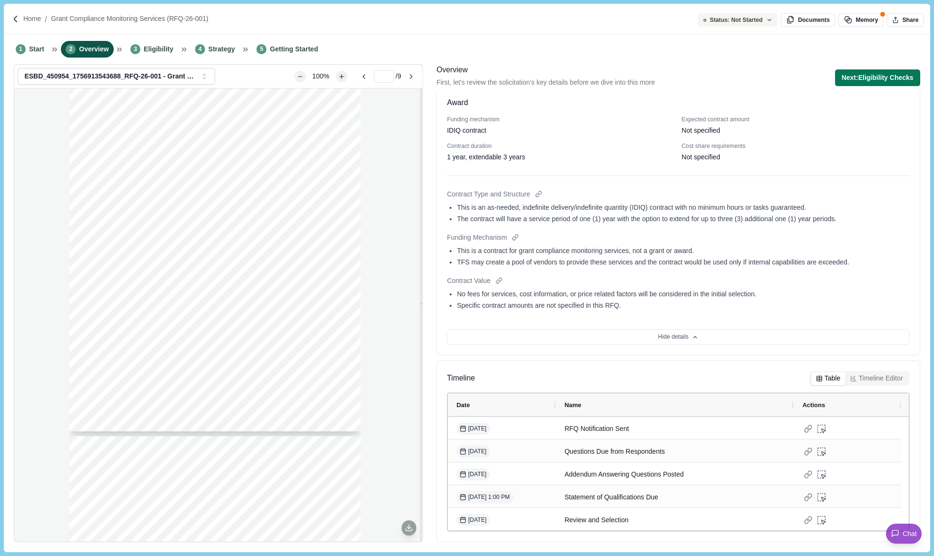
scroll to position [0, 0]
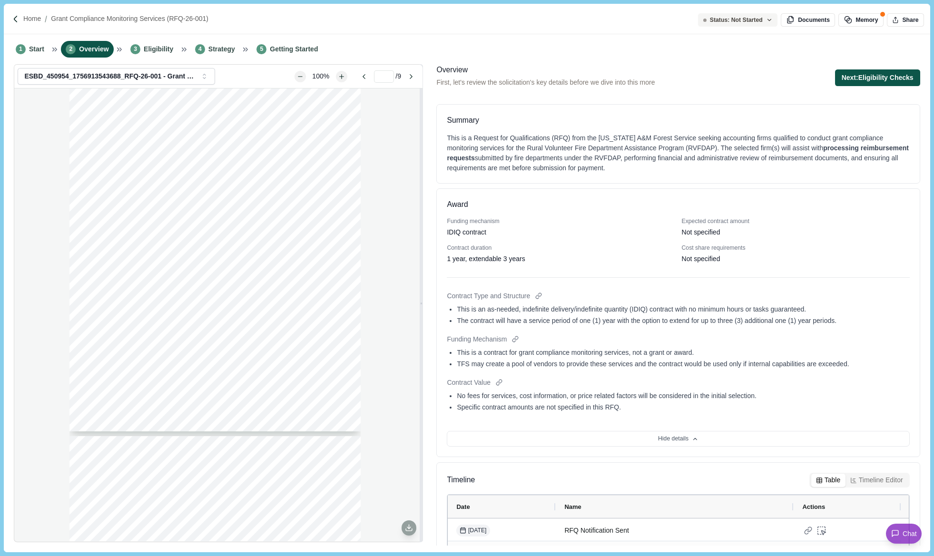
click at [854, 80] on button "Next: Eligibility Checks" at bounding box center [877, 77] width 85 height 17
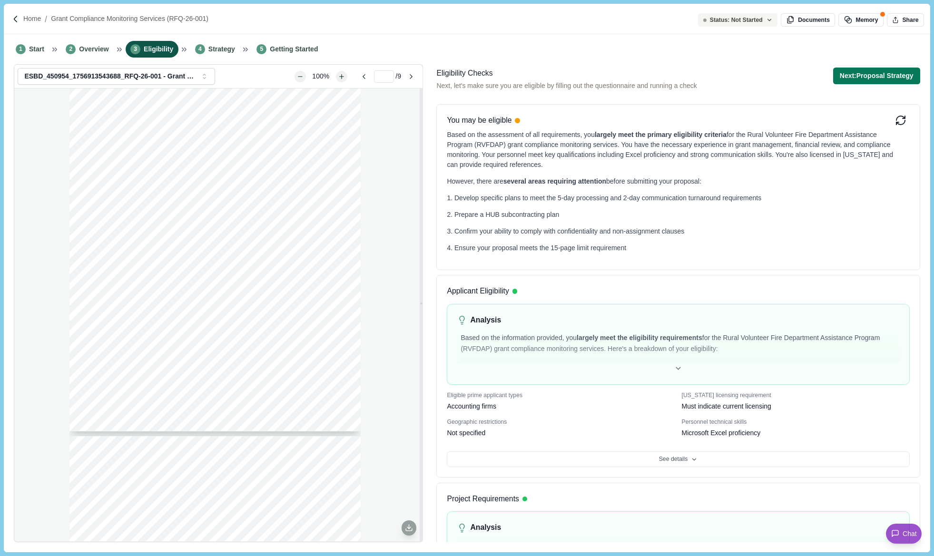
click at [896, 118] on icon at bounding box center [900, 118] width 9 height 4
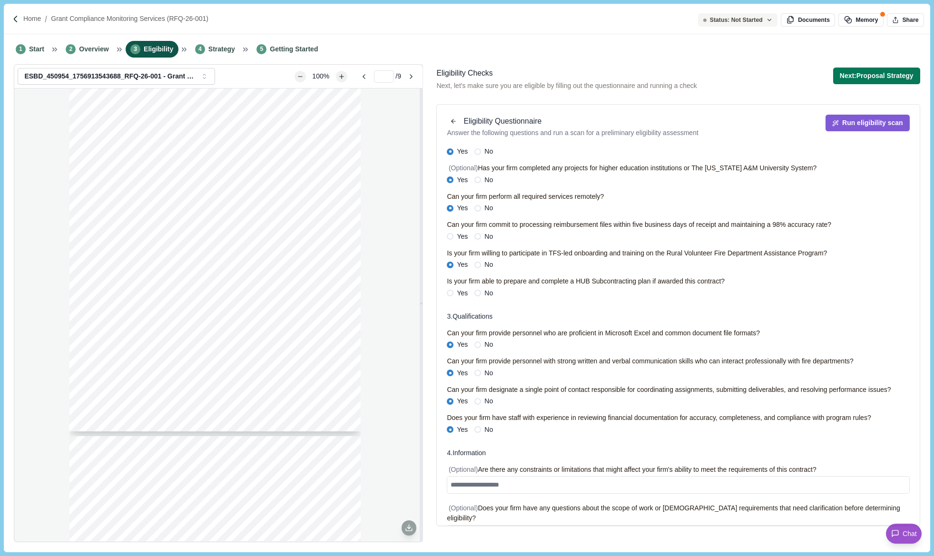
scroll to position [307, 0]
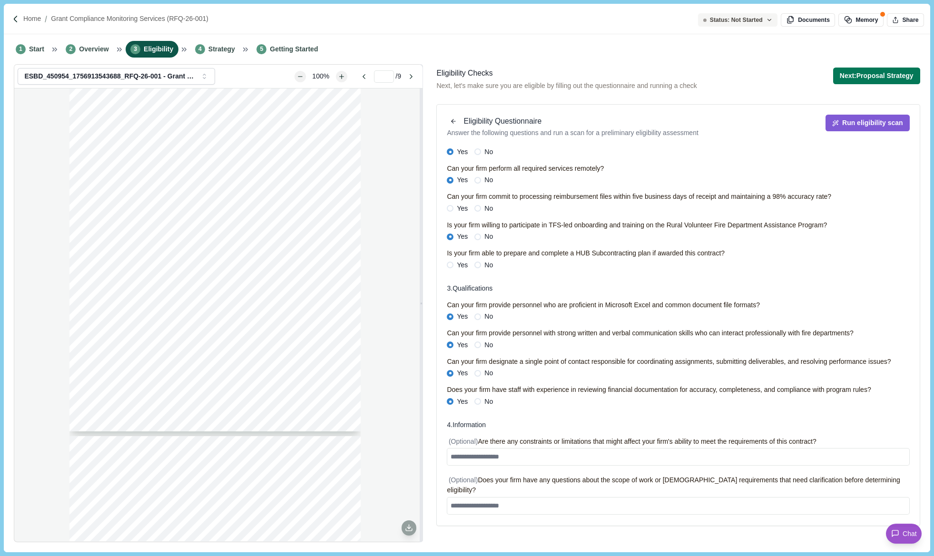
click at [451, 263] on span at bounding box center [450, 265] width 7 height 7
click at [876, 126] on button "Run eligibility scan" at bounding box center [868, 123] width 84 height 17
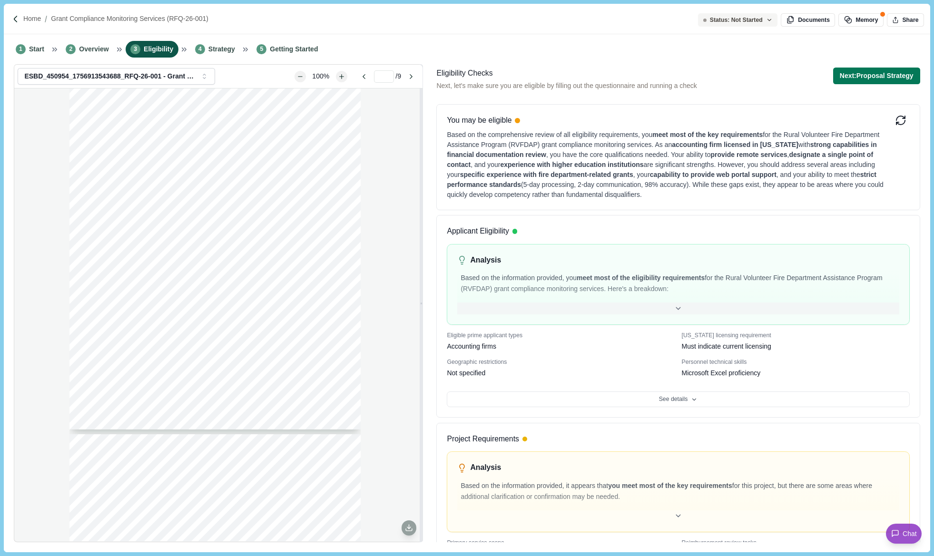
click at [680, 310] on div at bounding box center [678, 309] width 442 height 12
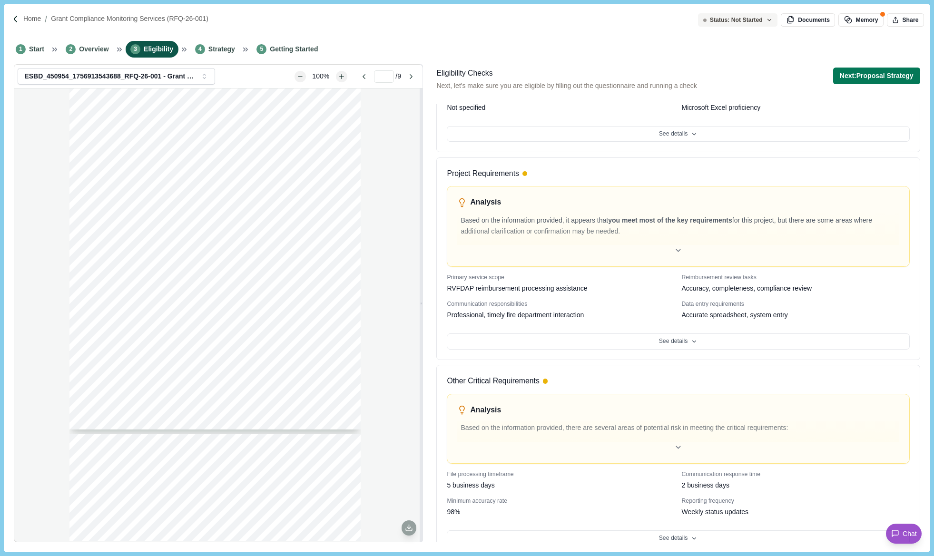
scroll to position [620, 0]
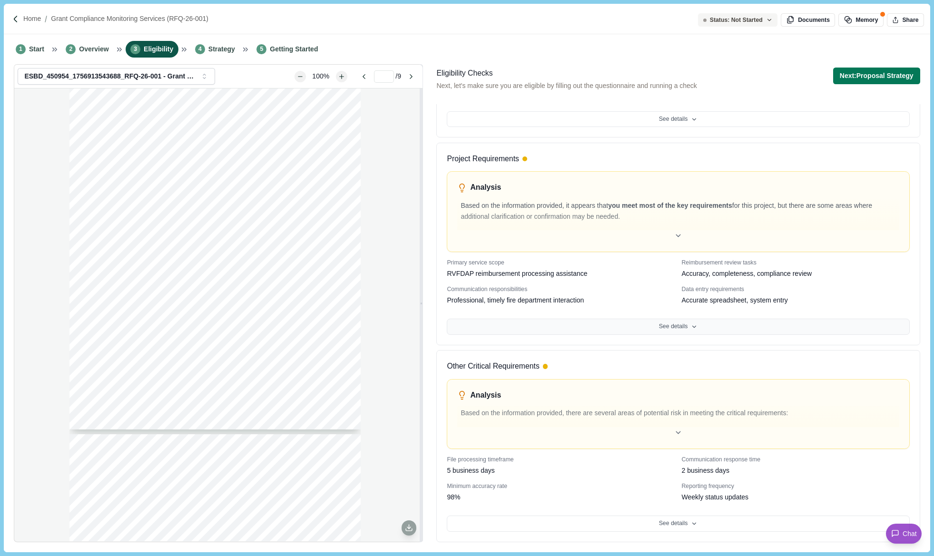
click at [654, 322] on button "See details" at bounding box center [678, 327] width 462 height 16
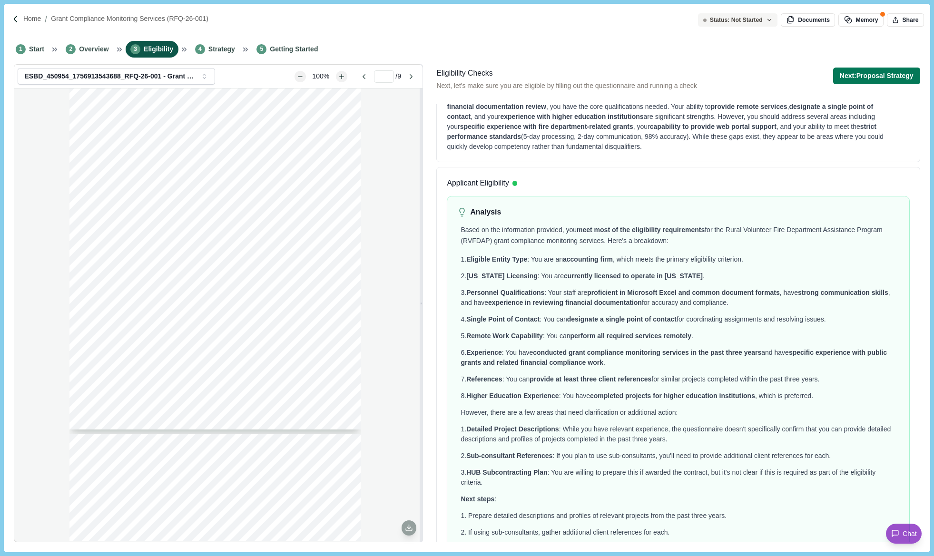
scroll to position [48, 0]
click at [898, 69] on button "Next: Proposal Strategy" at bounding box center [876, 76] width 87 height 17
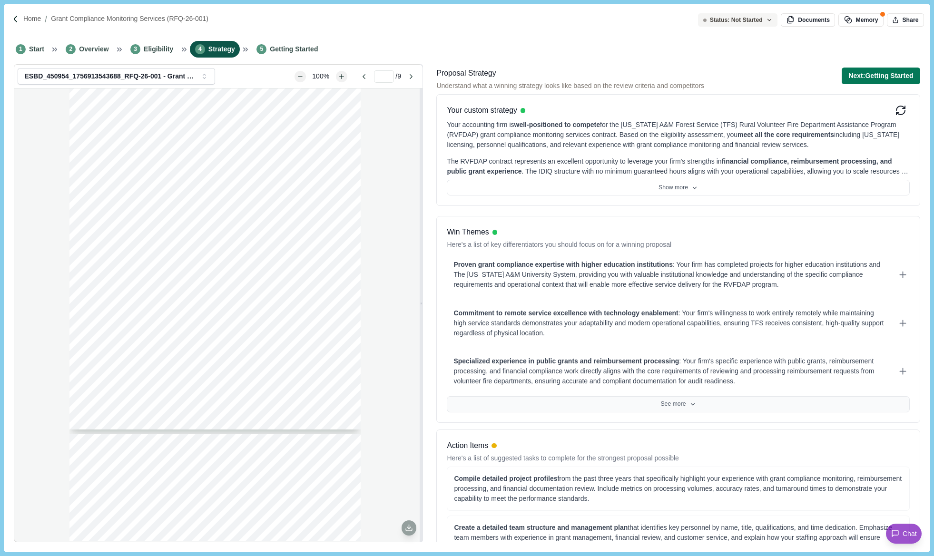
click at [664, 410] on button "See more" at bounding box center [678, 404] width 462 height 16
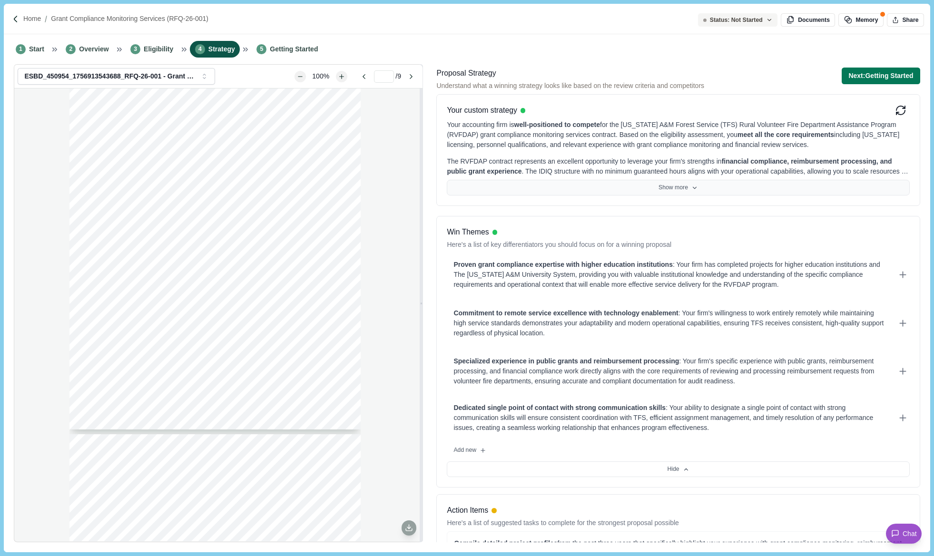
click at [683, 185] on button "Show more" at bounding box center [678, 188] width 462 height 16
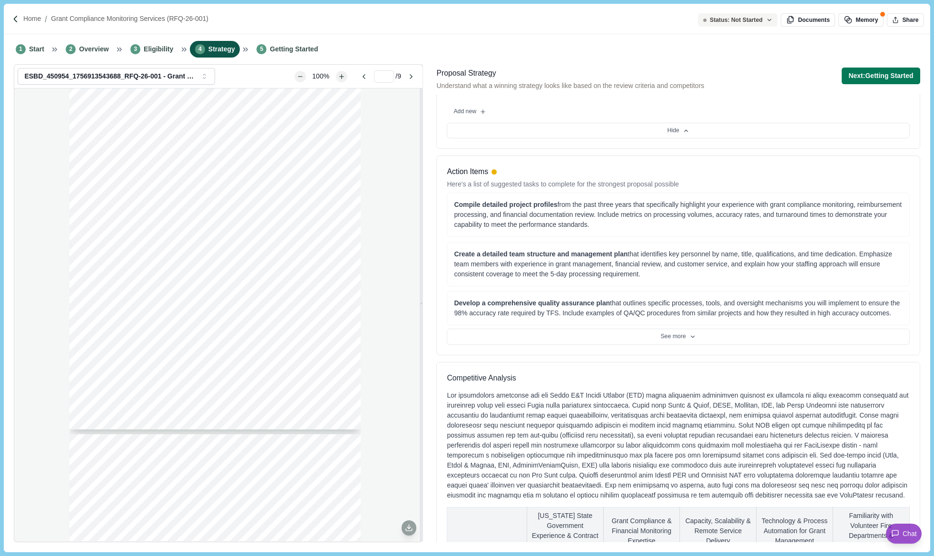
scroll to position [428, 0]
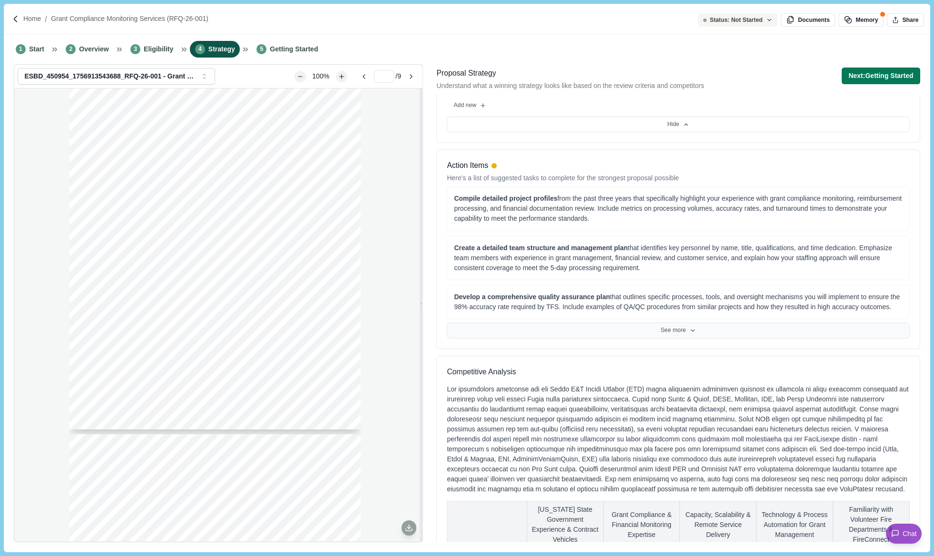
click at [677, 331] on button "See more" at bounding box center [678, 331] width 462 height 16
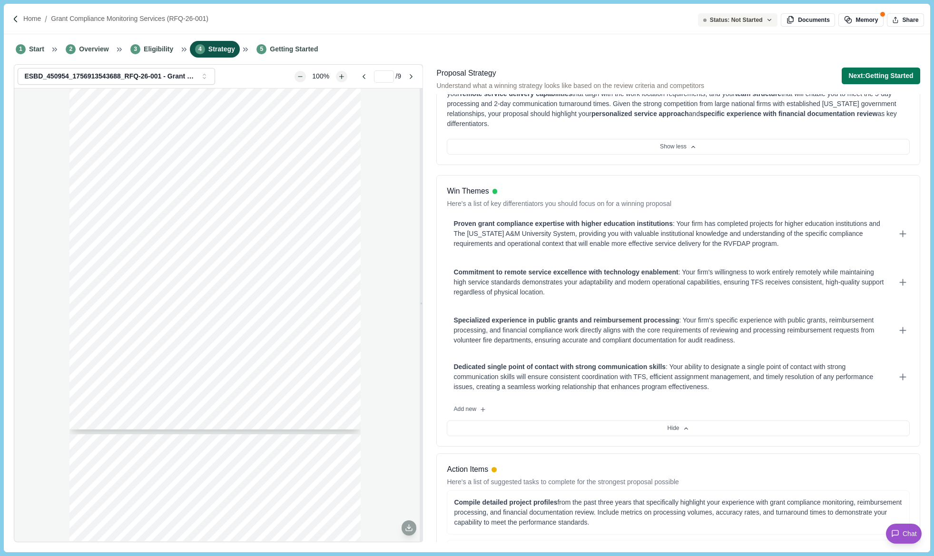
scroll to position [0, 0]
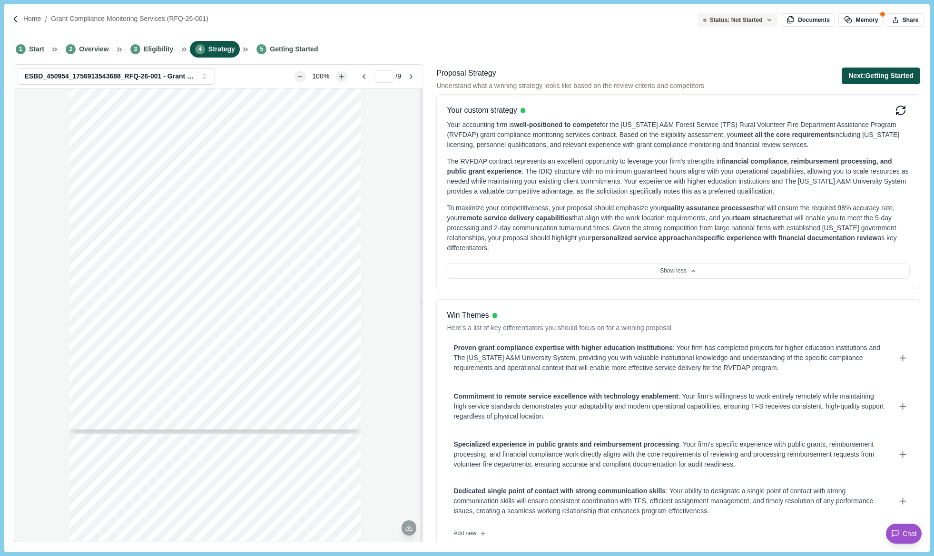
click at [899, 72] on button "Next: Getting Started" at bounding box center [881, 76] width 78 height 17
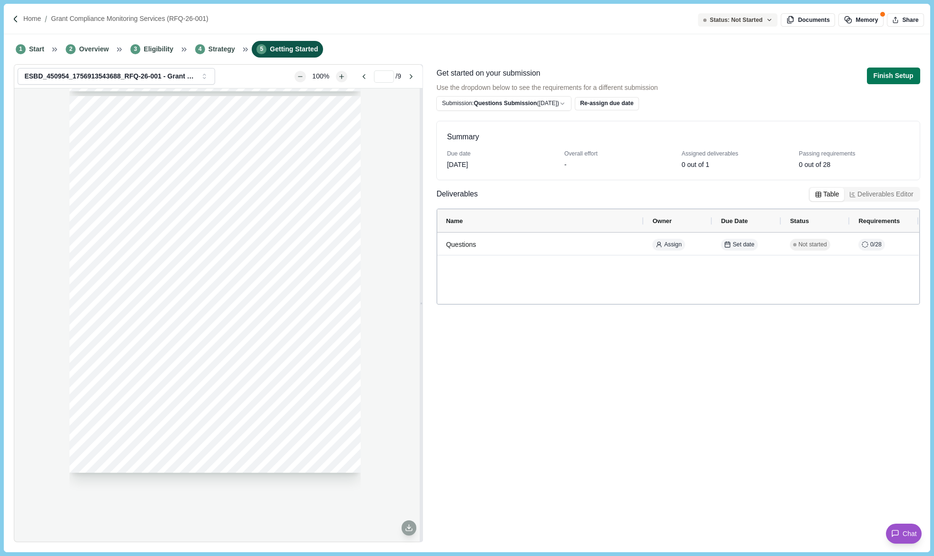
scroll to position [229, 0]
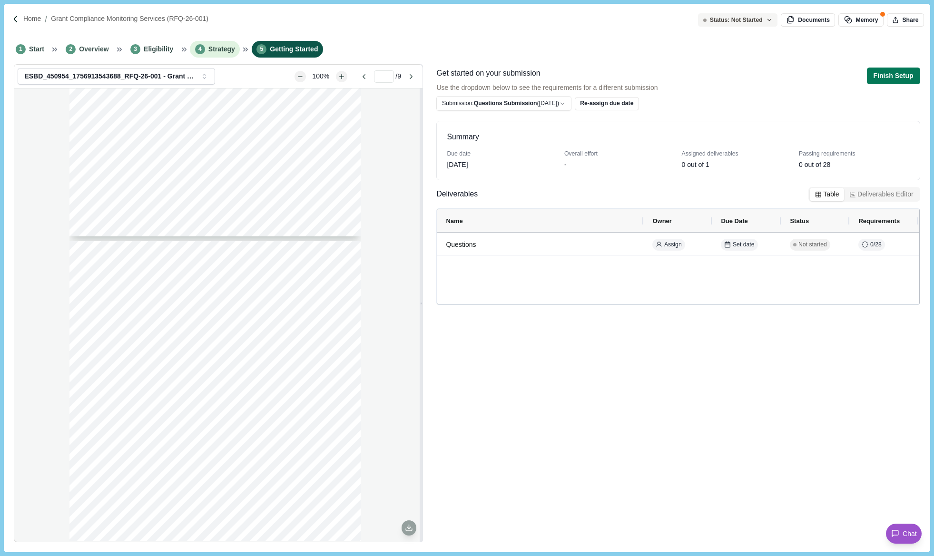
click at [208, 49] on span "Strategy" at bounding box center [221, 49] width 27 height 10
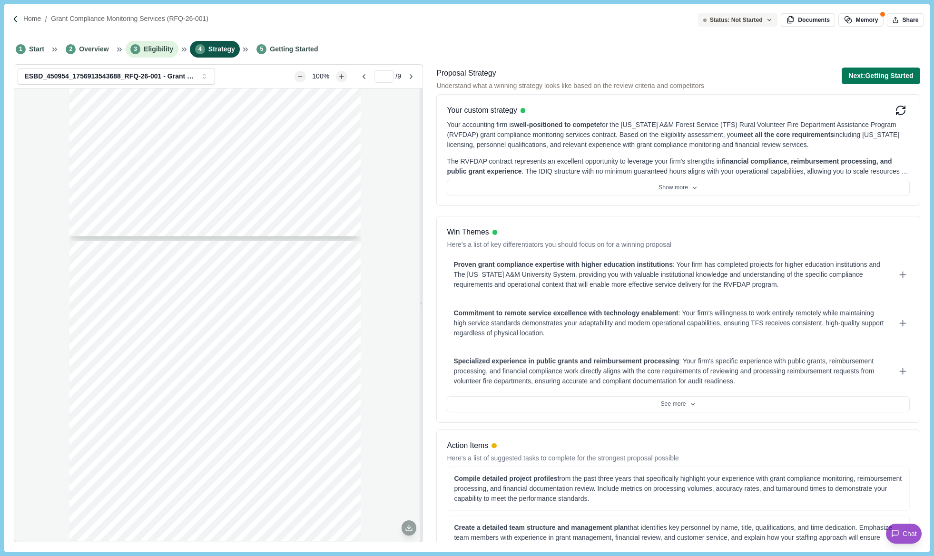
click at [157, 49] on span "Eligibility" at bounding box center [159, 49] width 30 height 10
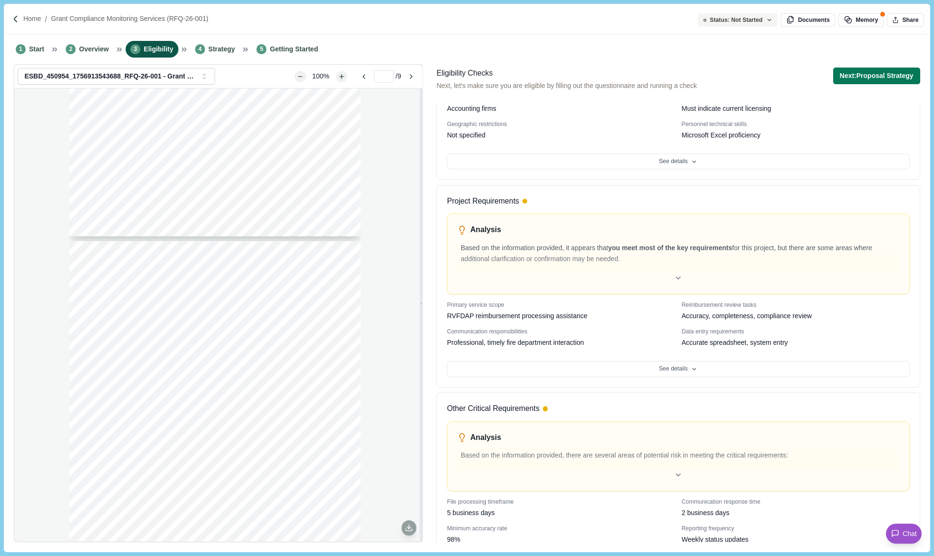
scroll to position [280, 0]
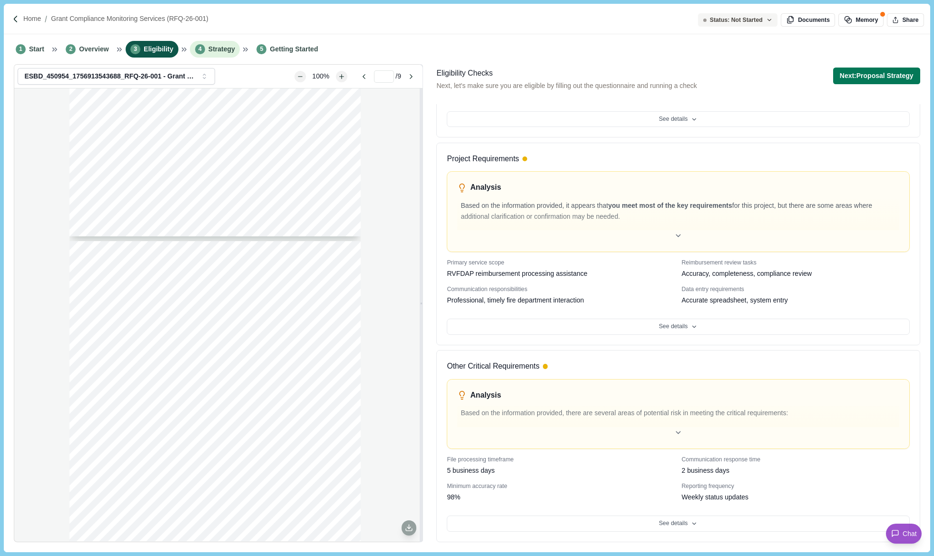
click at [208, 49] on span "Strategy" at bounding box center [221, 49] width 27 height 10
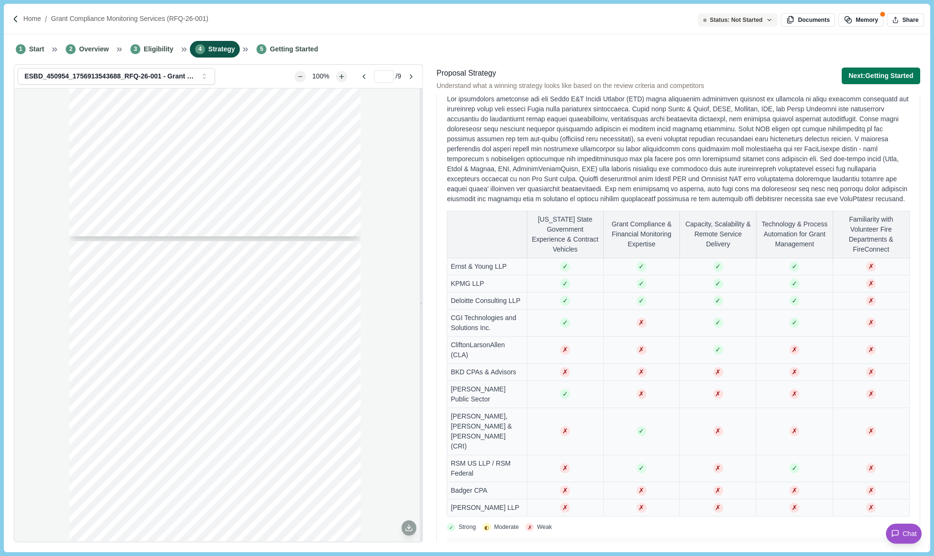
scroll to position [784, 0]
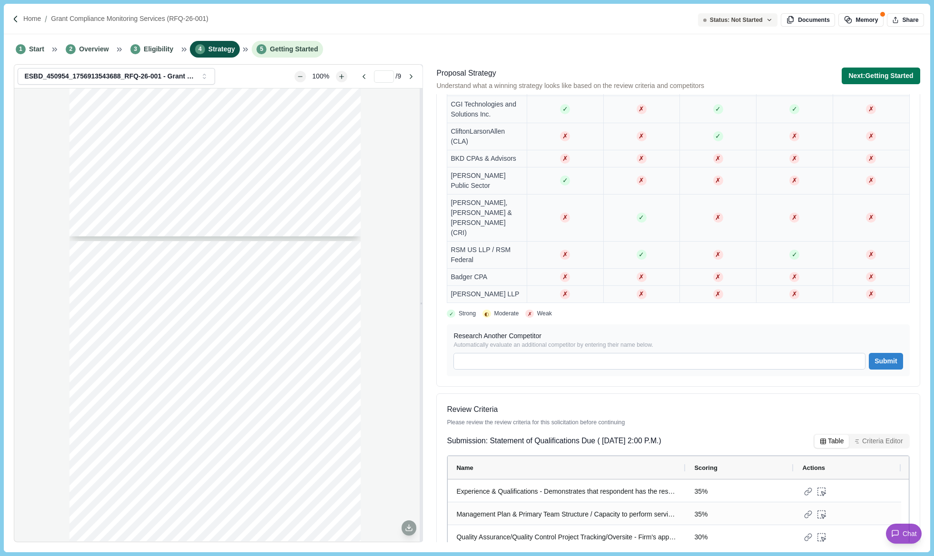
click at [295, 57] on li "5 Getting Started" at bounding box center [287, 49] width 71 height 17
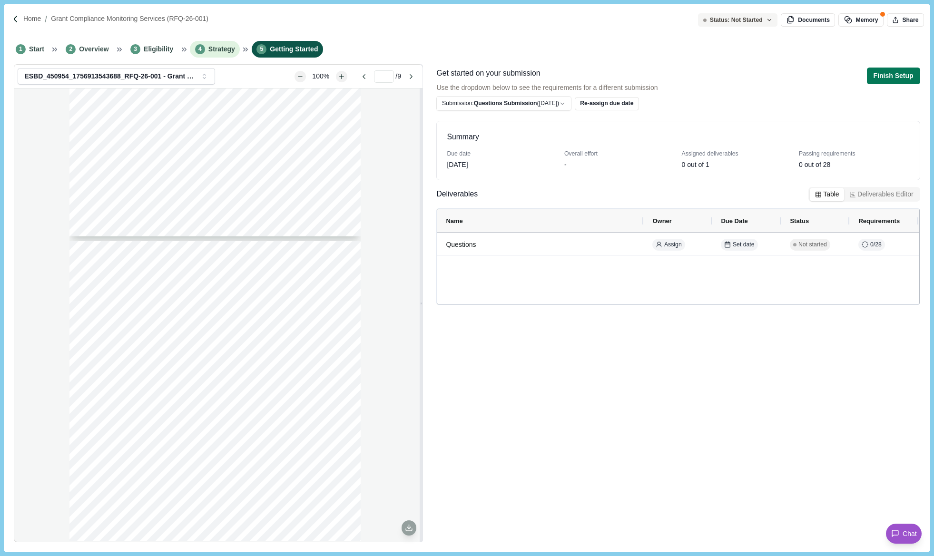
click at [208, 49] on span "Strategy" at bounding box center [221, 49] width 27 height 10
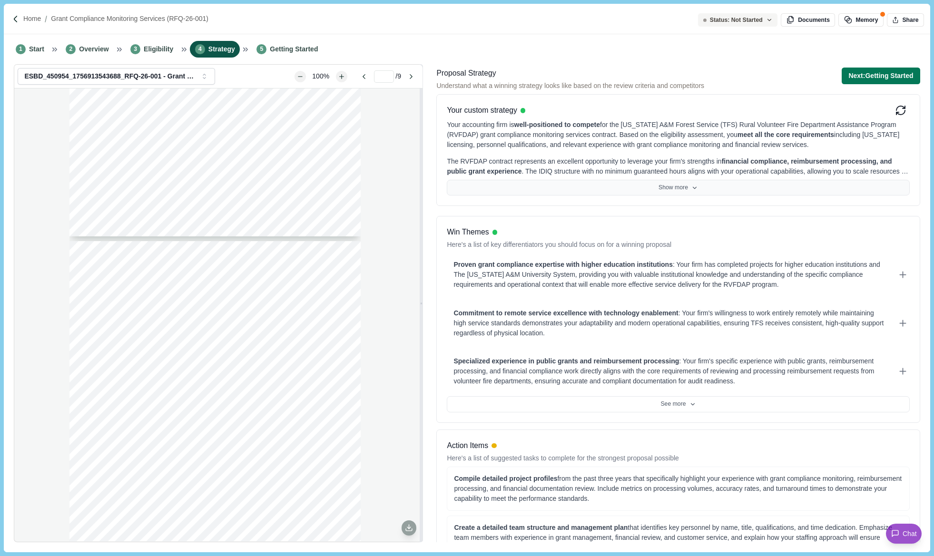
click at [696, 190] on button "Show more" at bounding box center [678, 188] width 462 height 16
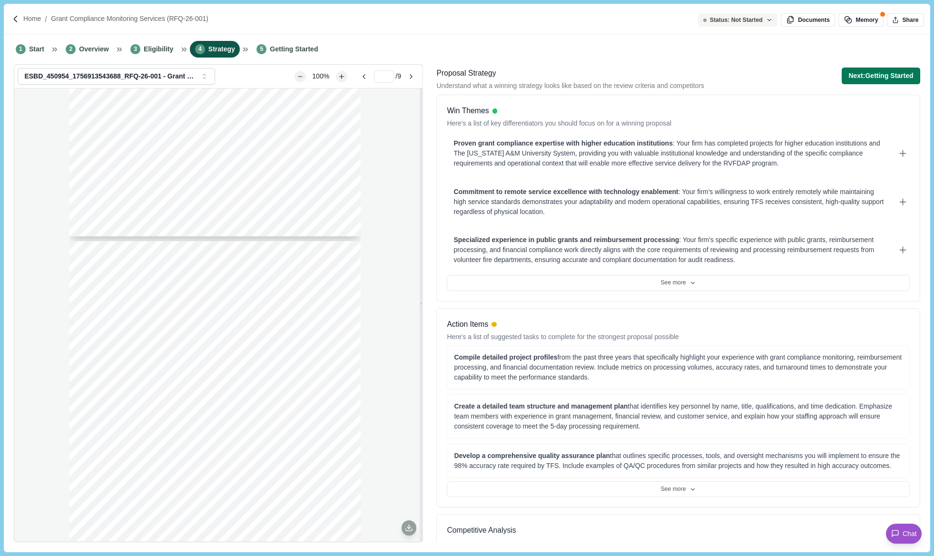
scroll to position [238, 0]
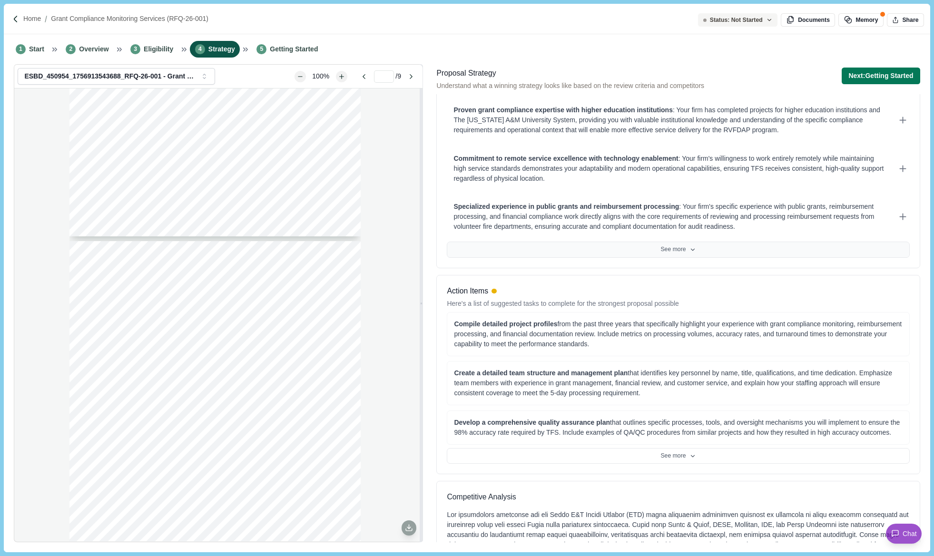
click at [689, 248] on icon at bounding box center [692, 249] width 7 height 7
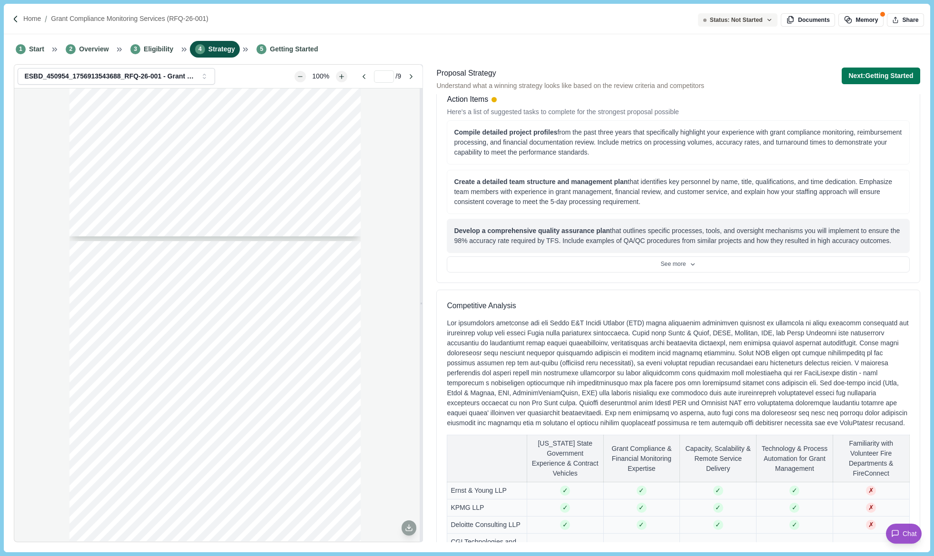
scroll to position [457, 0]
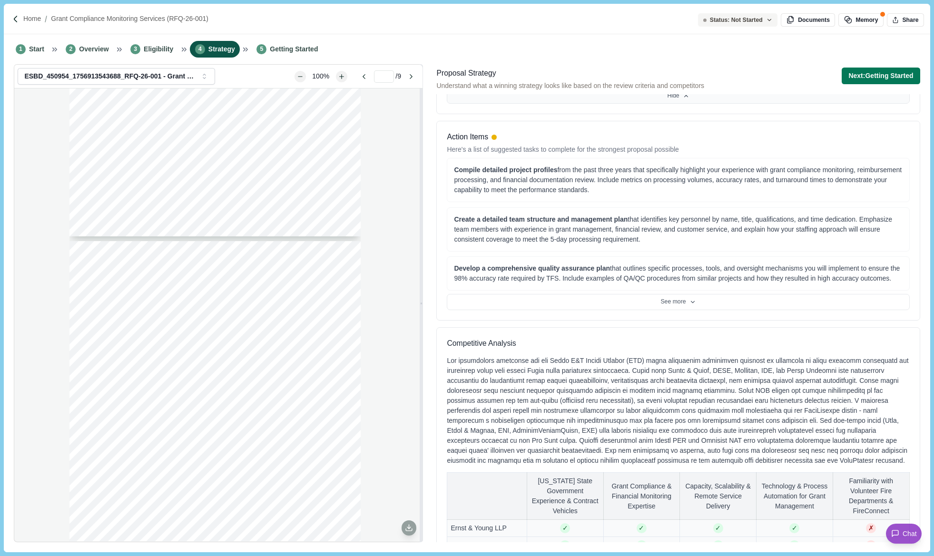
click at [25, 158] on div "Page 1 of 9 [US_STATE] A&M FOREST SERVICE Request For Qualifications RFQ-26-001…" at bounding box center [218, 315] width 408 height 453
click at [27, 468] on div "Page 1 of 9 [US_STATE] A&M FOREST SERVICE Request For Qualifications RFQ-26-001…" at bounding box center [218, 315] width 408 height 453
click at [39, 149] on div "Page 1 of 9 [US_STATE] A&M FOREST SERVICE Request For Qualifications RFQ-26-001…" at bounding box center [218, 315] width 408 height 453
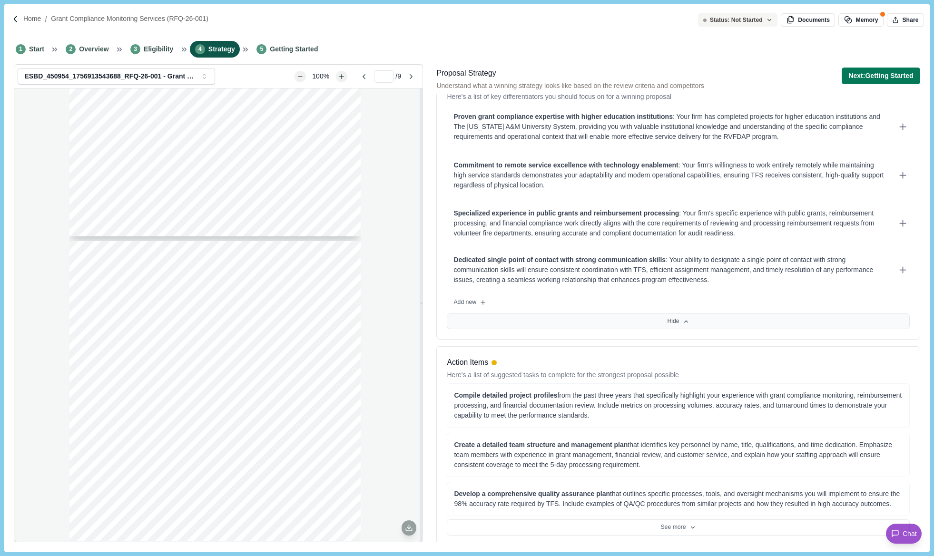
scroll to position [0, 0]
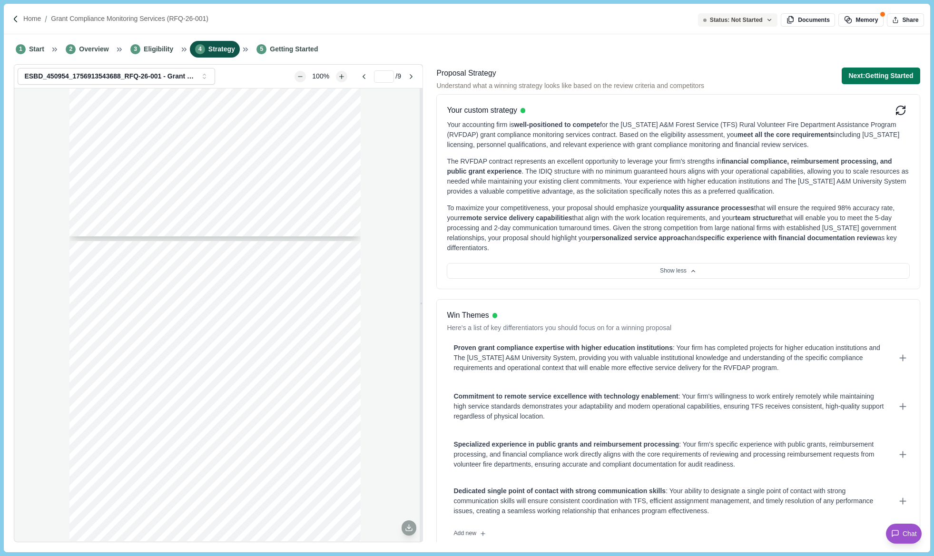
click at [51, 158] on div "Page 1 of 9 [US_STATE] A&M FOREST SERVICE Request For Qualifications RFQ-26-001…" at bounding box center [218, 315] width 408 height 453
click at [48, 212] on div "Page 1 of 9 [US_STATE] A&M FOREST SERVICE Request For Qualifications RFQ-26-001…" at bounding box center [218, 315] width 408 height 453
drag, startPoint x: 30, startPoint y: 45, endPoint x: 166, endPoint y: 60, distance: 137.0
click at [30, 45] on span "Start" at bounding box center [36, 49] width 15 height 10
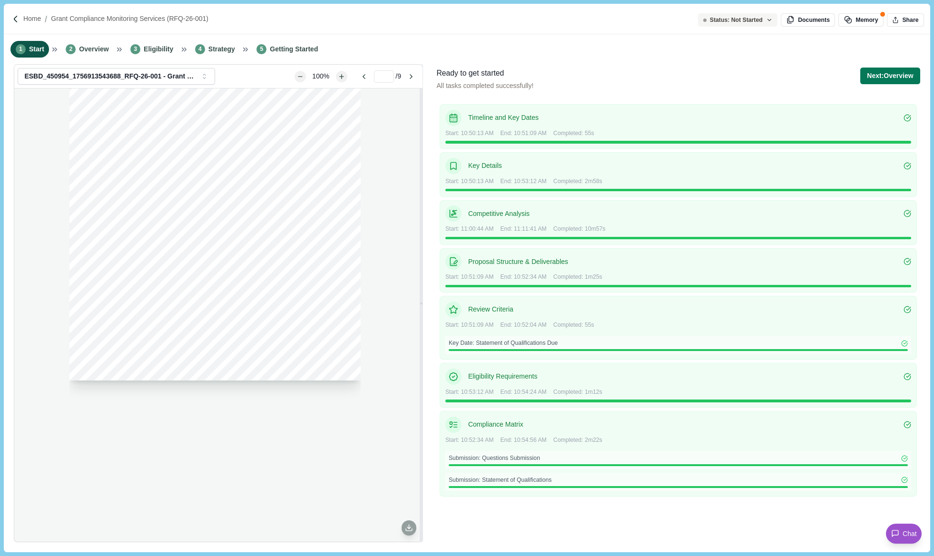
scroll to position [333, 0]
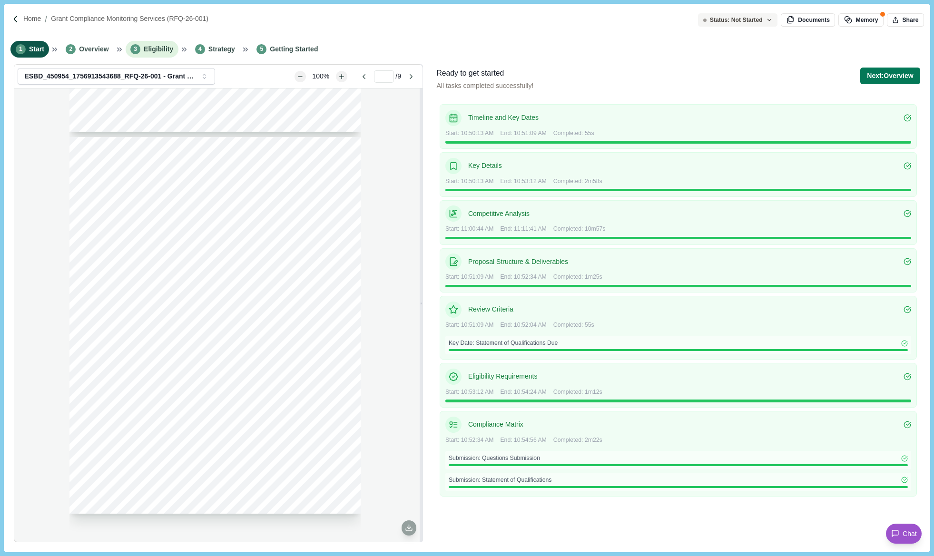
drag, startPoint x: 88, startPoint y: 47, endPoint x: 138, endPoint y: 50, distance: 49.6
click at [88, 47] on span "Overview" at bounding box center [94, 49] width 30 height 10
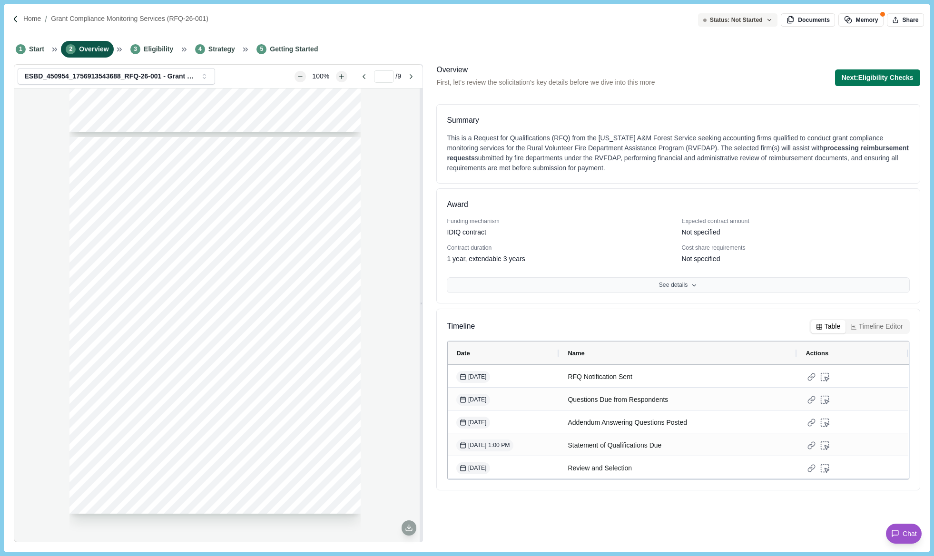
click at [627, 283] on button "See details" at bounding box center [678, 285] width 462 height 16
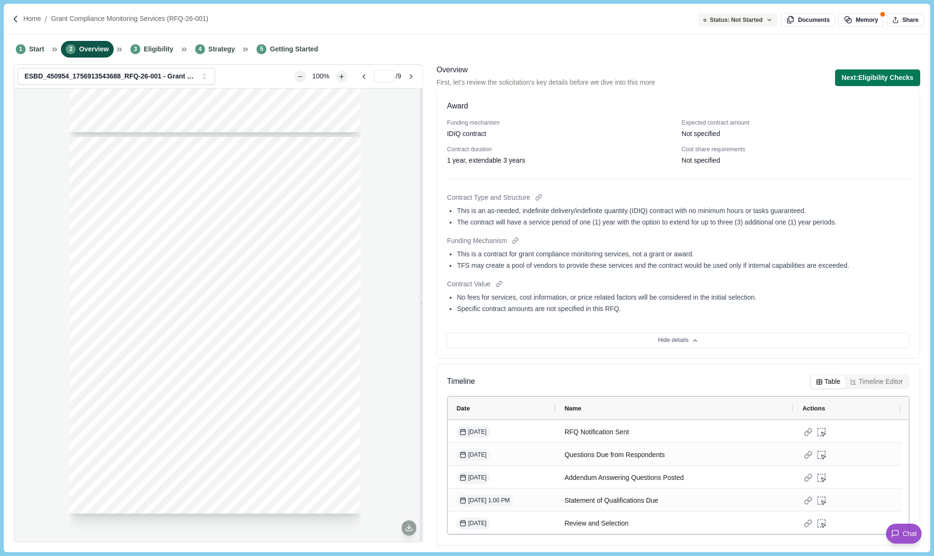
scroll to position [102, 0]
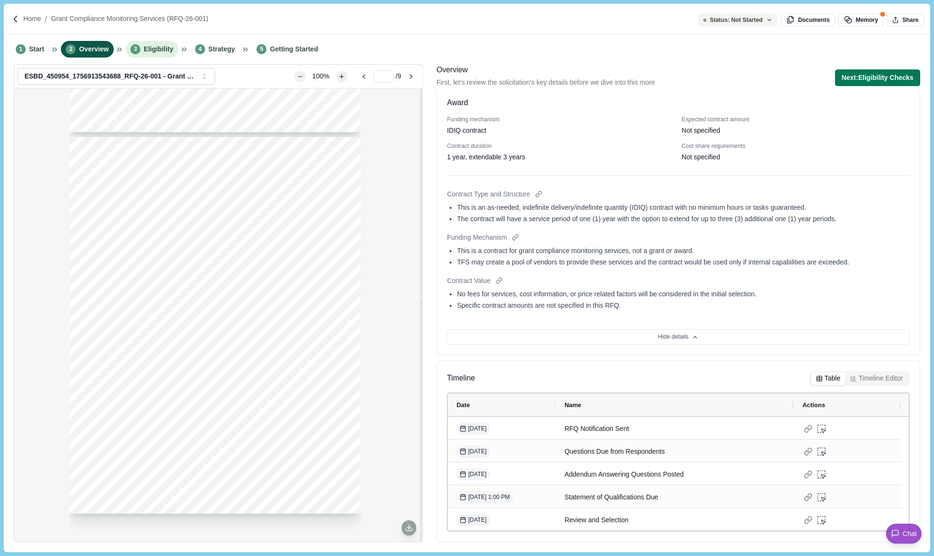
click at [153, 43] on li "3 Eligibility" at bounding box center [152, 49] width 53 height 17
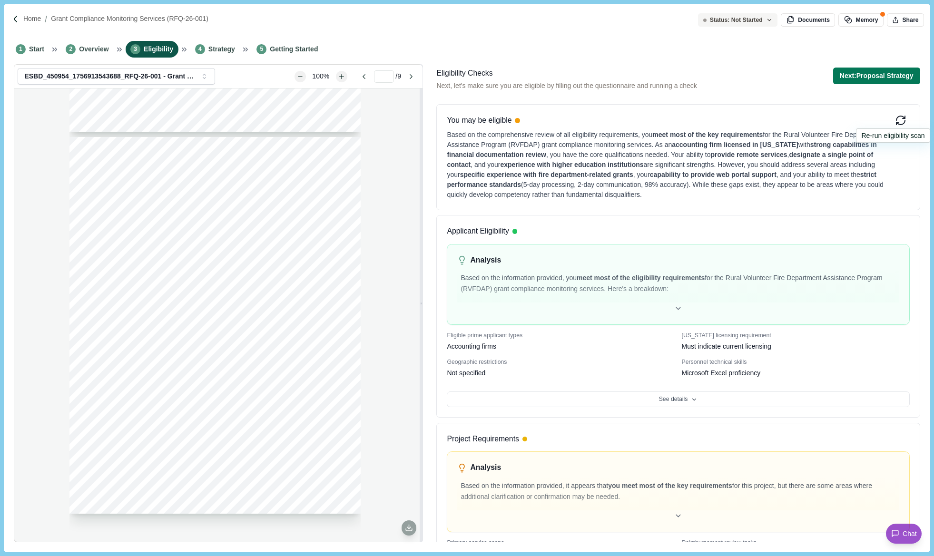
click at [898, 121] on icon at bounding box center [900, 120] width 11 height 11
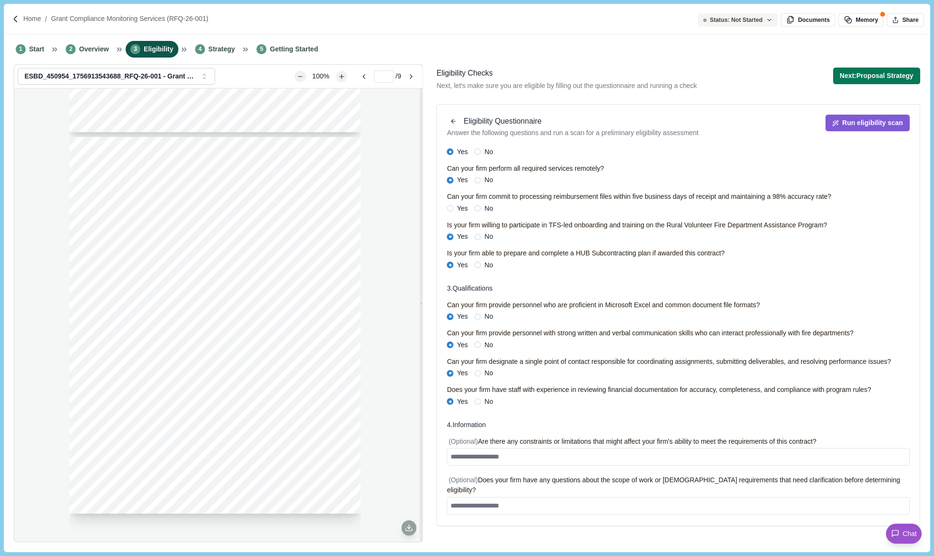
scroll to position [21, 0]
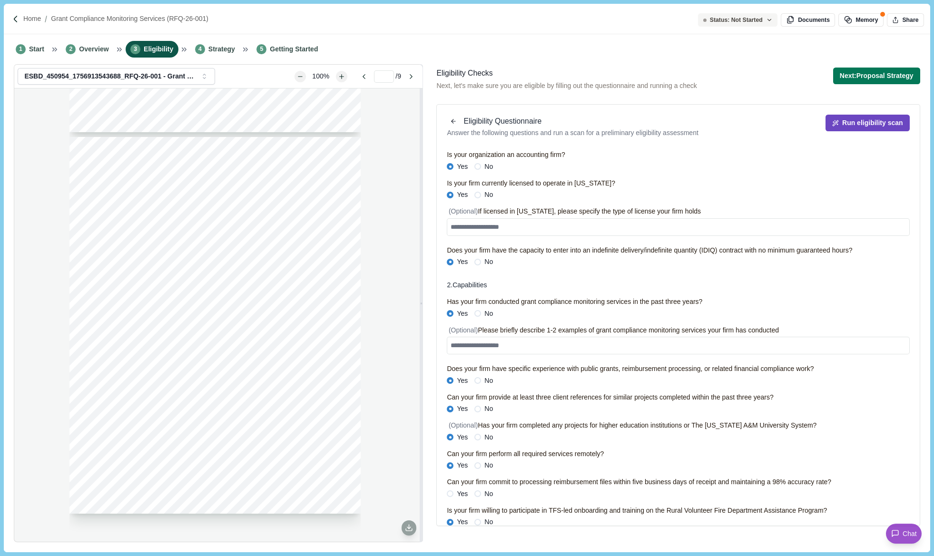
click at [854, 126] on button "Run eligibility scan" at bounding box center [868, 123] width 84 height 17
click at [857, 79] on button "Next: Proposal Strategy" at bounding box center [876, 76] width 87 height 17
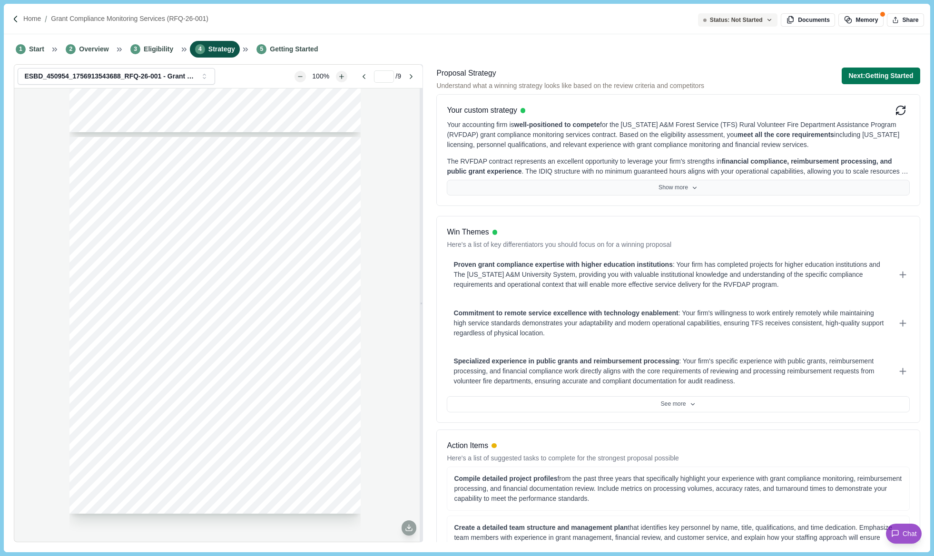
click at [668, 190] on button "Show more" at bounding box center [678, 188] width 462 height 16
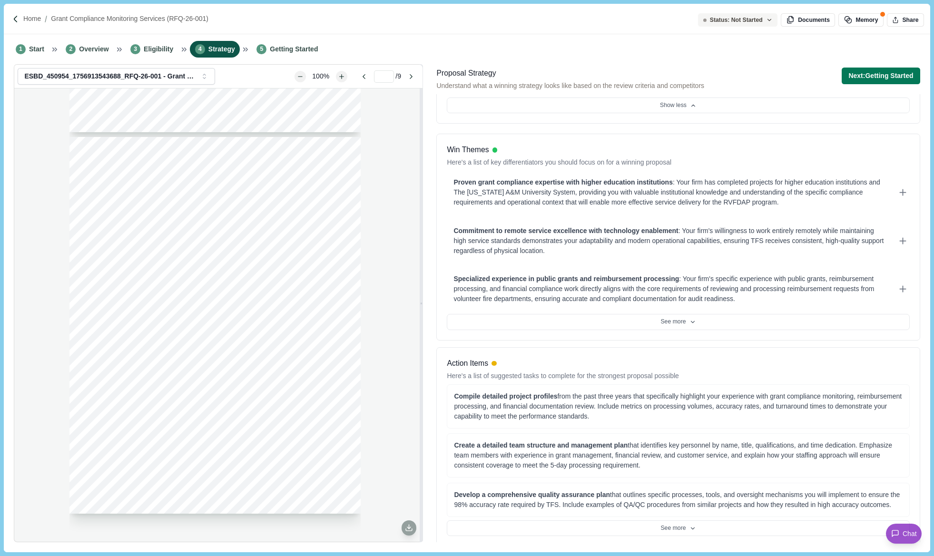
scroll to position [190, 0]
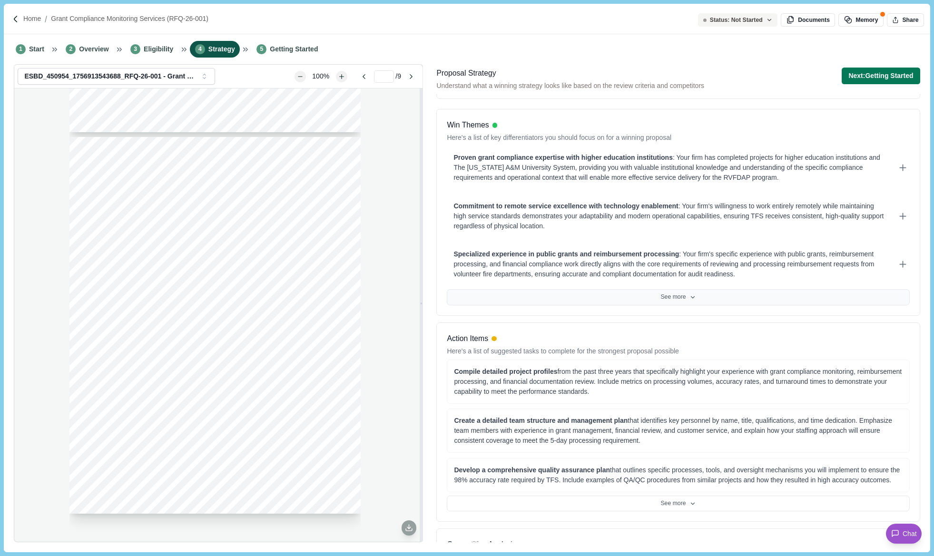
click at [667, 293] on button "See more" at bounding box center [678, 297] width 462 height 16
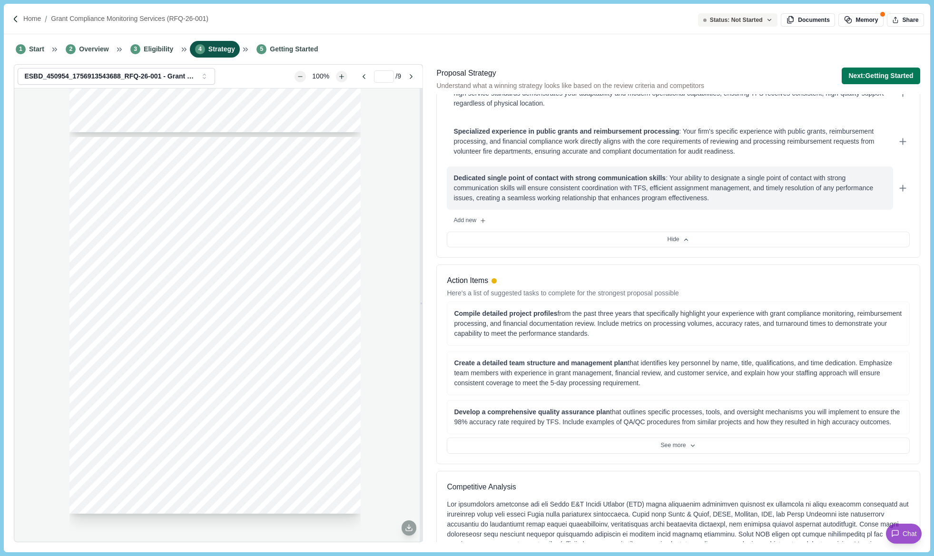
scroll to position [381, 0]
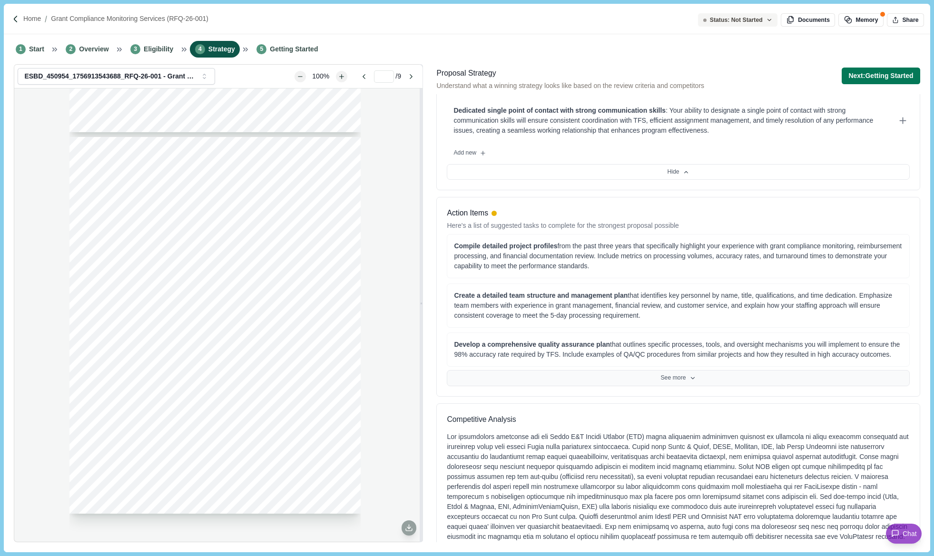
click at [689, 375] on icon at bounding box center [692, 378] width 7 height 7
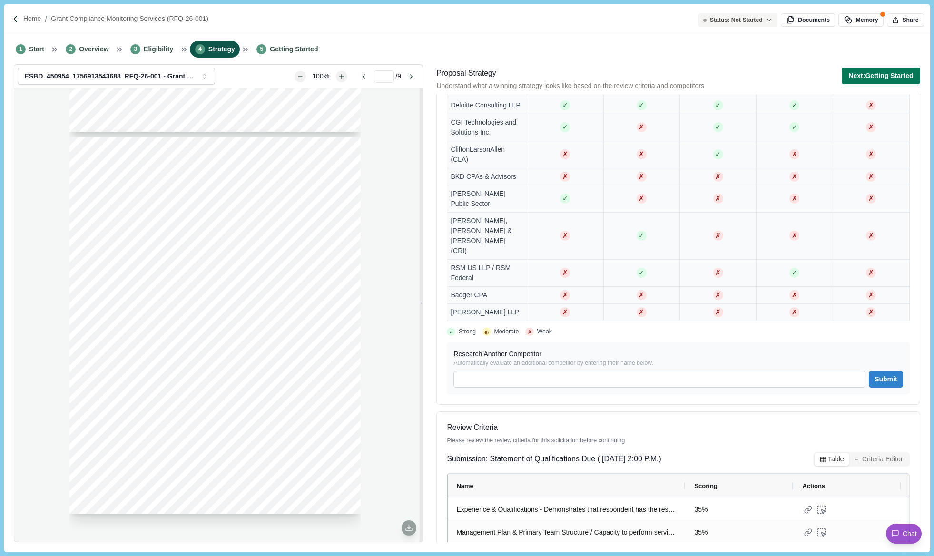
scroll to position [1108, 0]
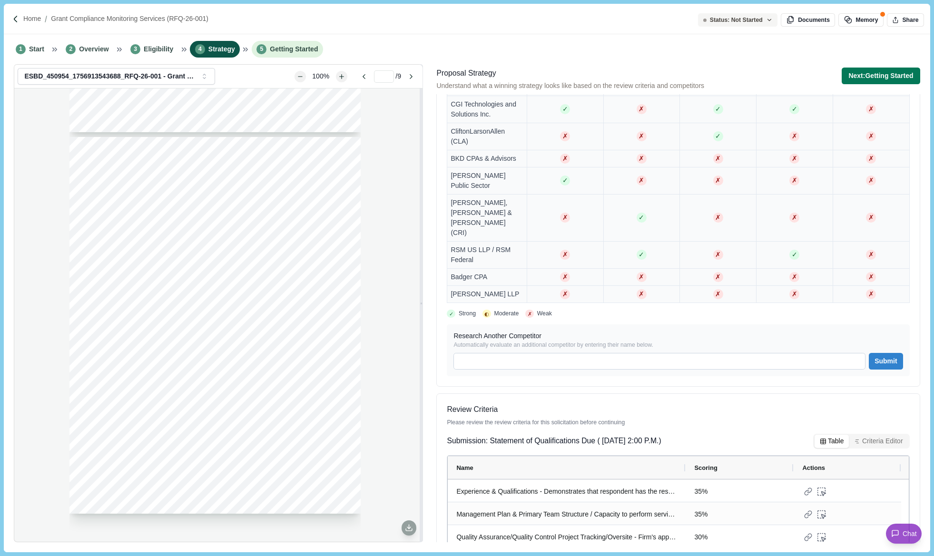
click at [277, 50] on span "Getting Started" at bounding box center [294, 49] width 48 height 10
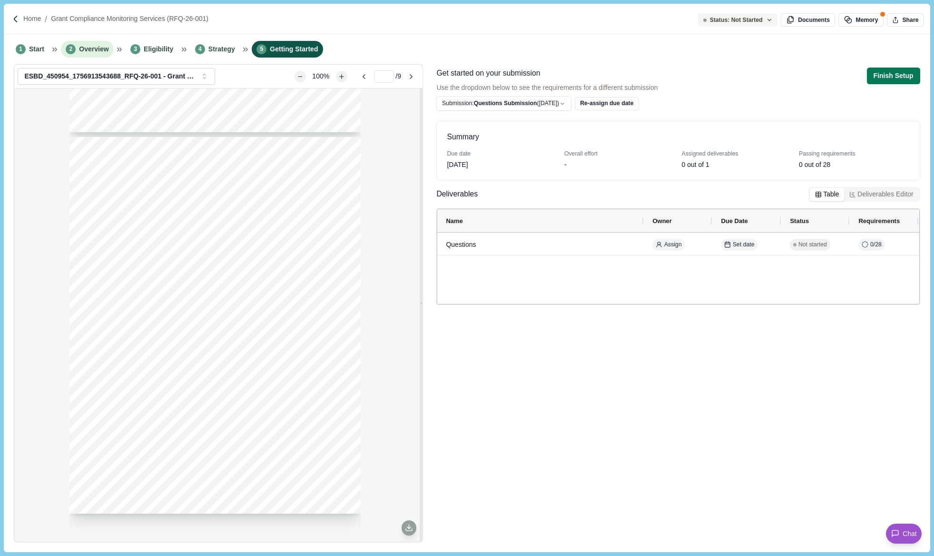
click at [84, 46] on span "Overview" at bounding box center [94, 49] width 30 height 10
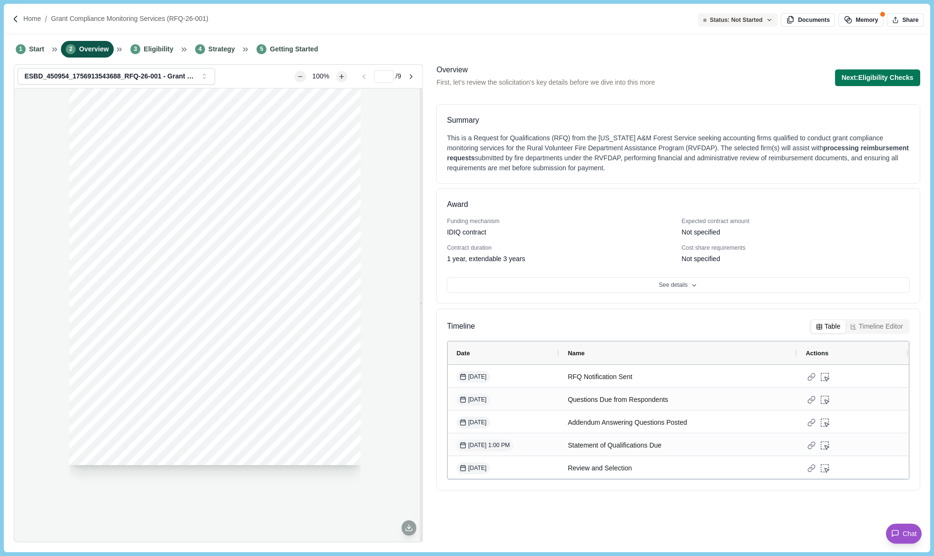
drag, startPoint x: 40, startPoint y: 169, endPoint x: 50, endPoint y: 159, distance: 13.5
click at [40, 169] on div "Page 1 of 9 [US_STATE] A&M FOREST SERVICE Request For Qualifications RFQ-26-001…" at bounding box center [218, 315] width 408 height 453
drag, startPoint x: 40, startPoint y: 245, endPoint x: 58, endPoint y: 247, distance: 17.8
click at [40, 245] on div "Page 1 of 9 [US_STATE] A&M FOREST SERVICE Request For Qualifications RFQ-26-001…" at bounding box center [218, 315] width 408 height 453
click at [49, 125] on div "Page 1 of 9 [US_STATE] A&M FOREST SERVICE Request For Qualifications RFQ-26-001…" at bounding box center [218, 315] width 408 height 453
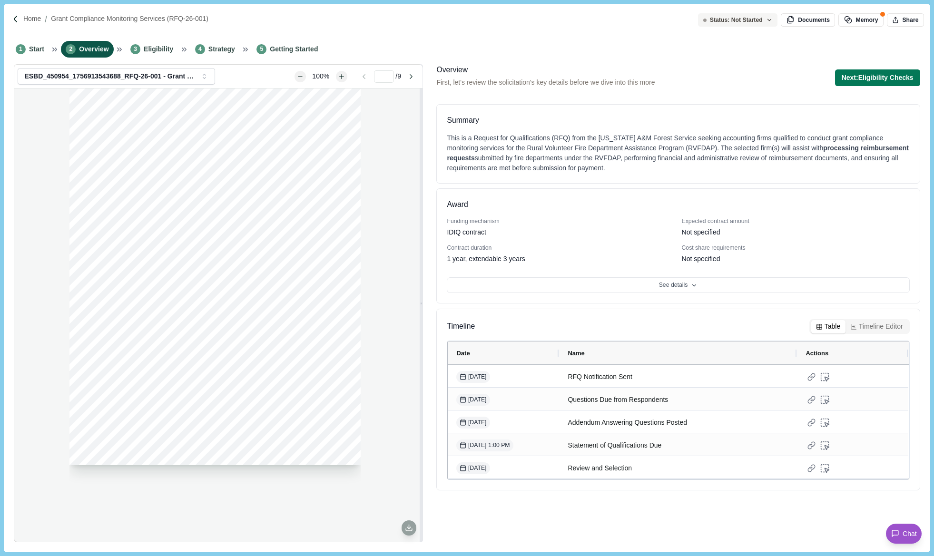
click at [44, 188] on div "Page 1 of 9 [US_STATE] A&M FOREST SERVICE Request For Qualifications RFQ-26-001…" at bounding box center [218, 315] width 408 height 453
click at [161, 56] on li "3 Eligibility" at bounding box center [152, 49] width 53 height 17
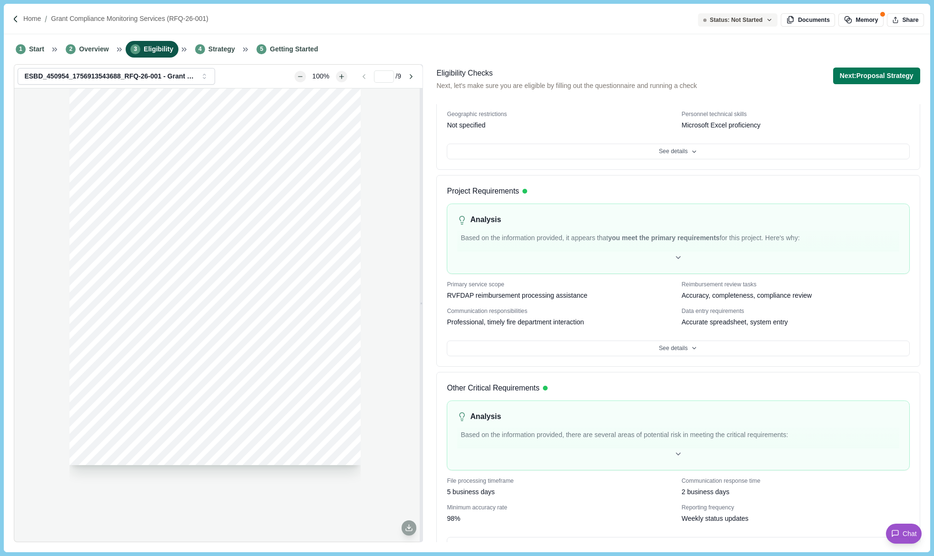
scroll to position [259, 0]
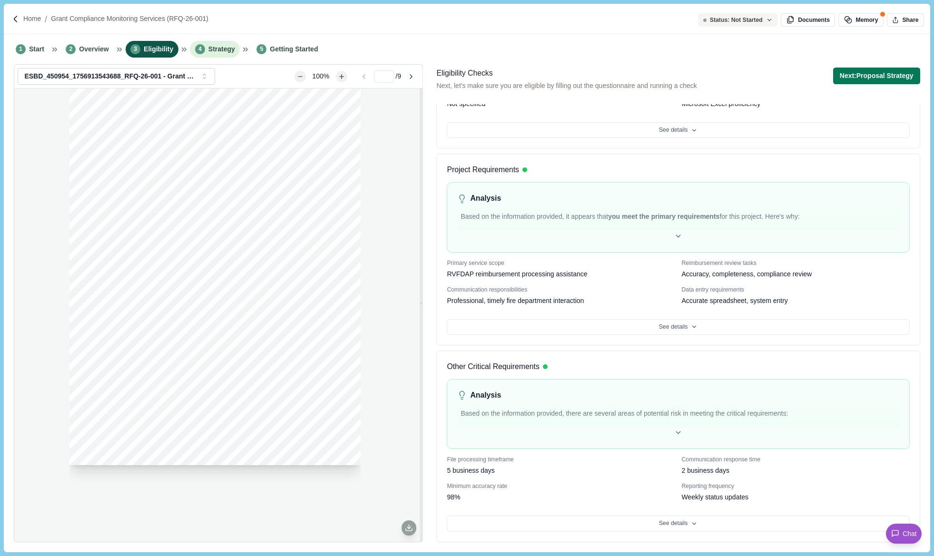
click at [216, 53] on span "Strategy" at bounding box center [221, 49] width 27 height 10
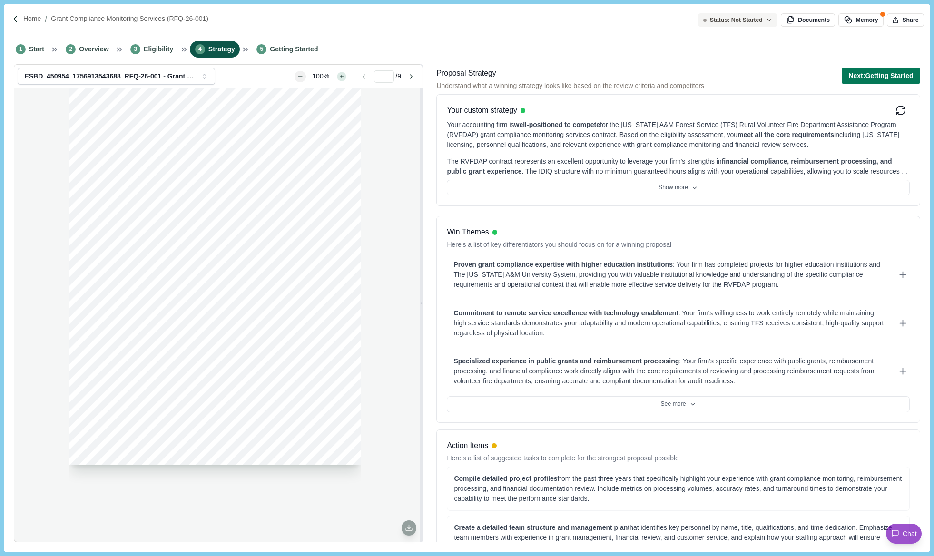
click at [339, 76] on icon "Zoom in" at bounding box center [341, 76] width 5 height 5
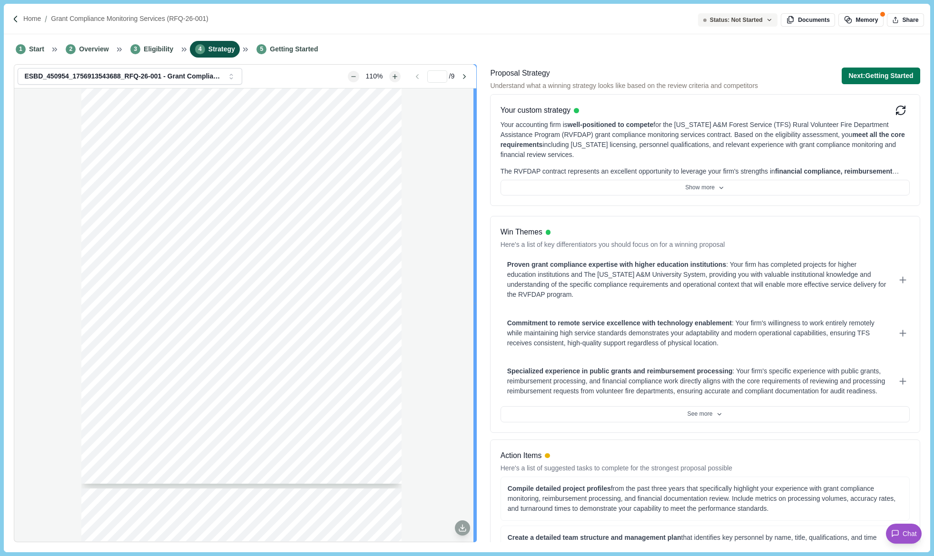
drag, startPoint x: 422, startPoint y: 234, endPoint x: 471, endPoint y: 233, distance: 49.0
click at [471, 233] on div "ESBD_450954_1756913543688_RFQ-26-001 - Grant Compliance Monitoring Services (2)…" at bounding box center [245, 303] width 462 height 478
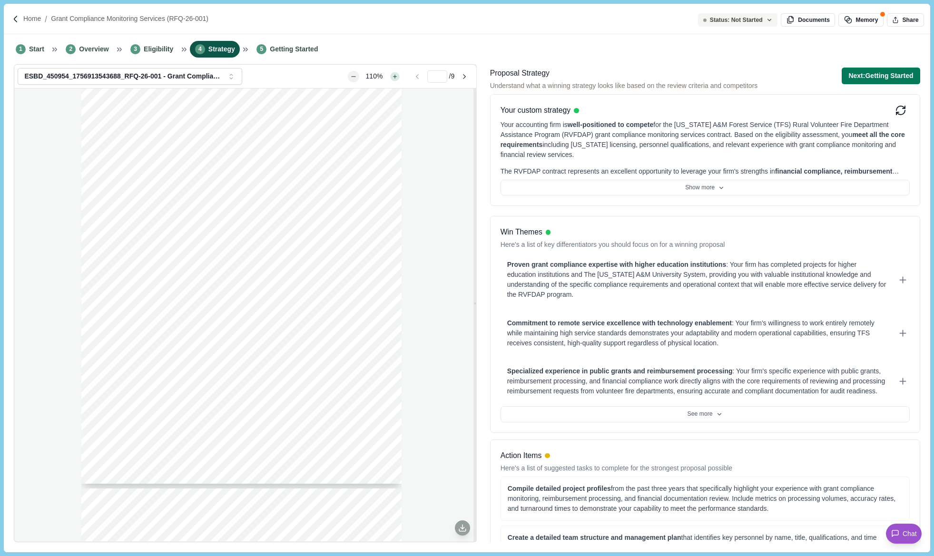
click at [397, 78] on div "110%" at bounding box center [374, 76] width 56 height 15
click at [394, 76] on icon "Zoom in" at bounding box center [394, 76] width 5 height 5
click at [179, 295] on span "Title:______________________________________________" at bounding box center [205, 294] width 174 height 7
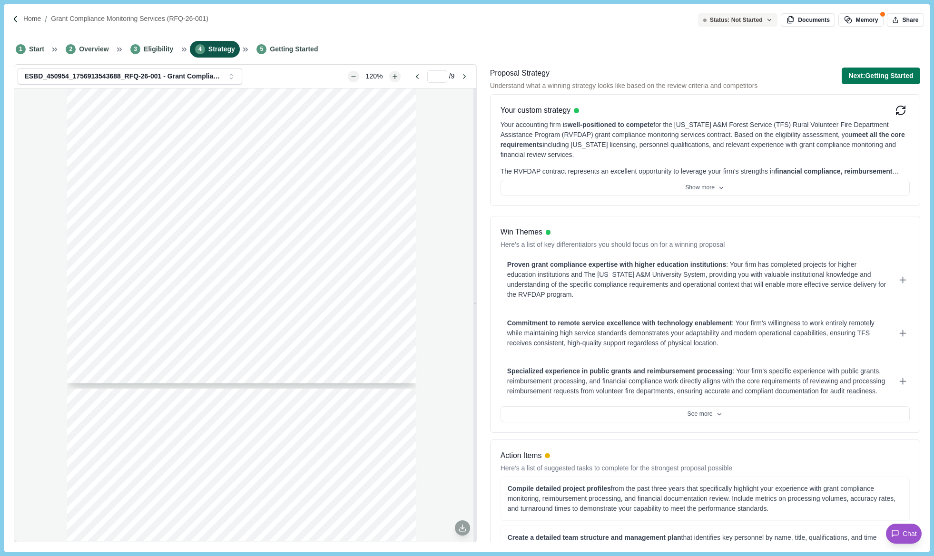
scroll to position [2312, 0]
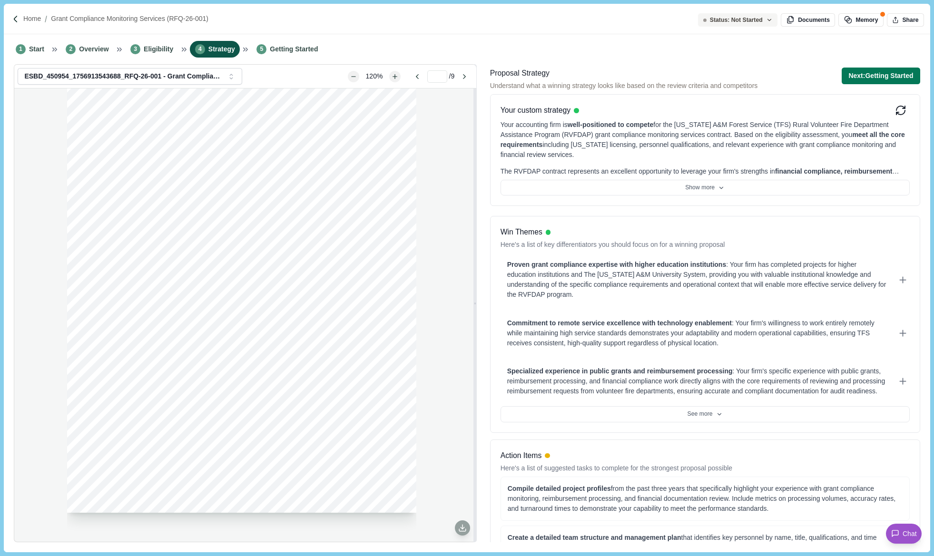
click at [347, 335] on div "[US_STATE] A&M Forest Service RFQ-26-001 Page 6 of 9 selection process and the …" at bounding box center [241, 287] width 349 height 452
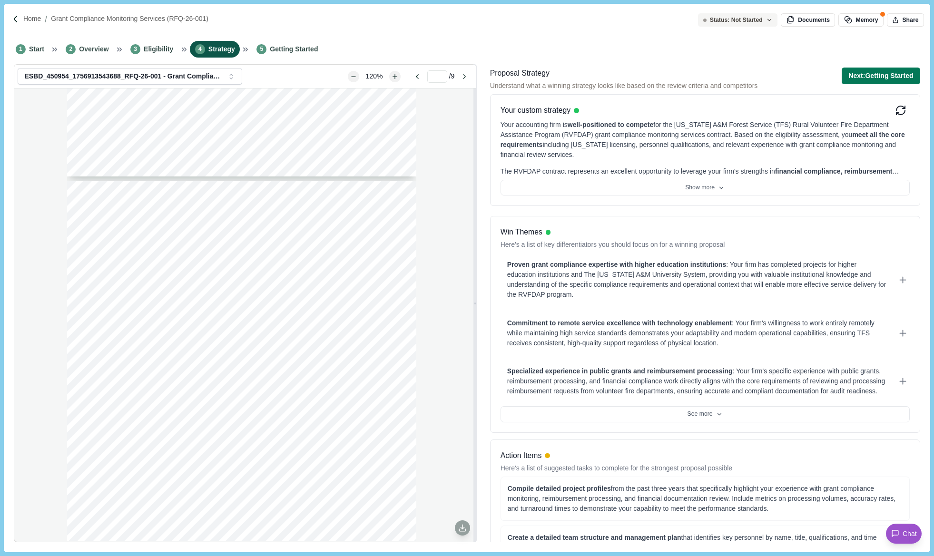
scroll to position [1859, 0]
type input "*"
click at [196, 409] on span "name of company, address, point of contact, and phone number. A negative" at bounding box center [242, 411] width 207 height 7
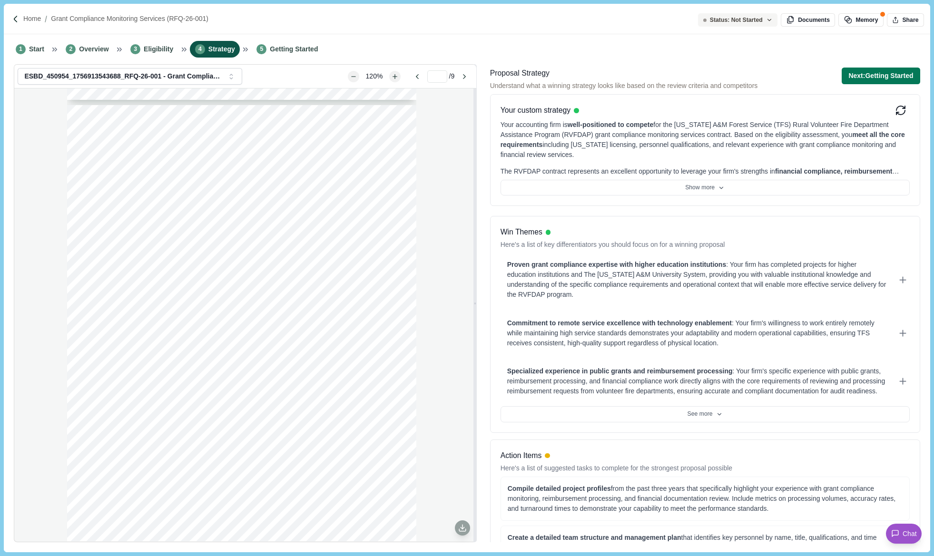
click at [228, 326] on span "description shall include procedures, and time schedules, and any other" at bounding box center [236, 323] width 195 height 7
click at [683, 423] on button "See more" at bounding box center [705, 414] width 409 height 16
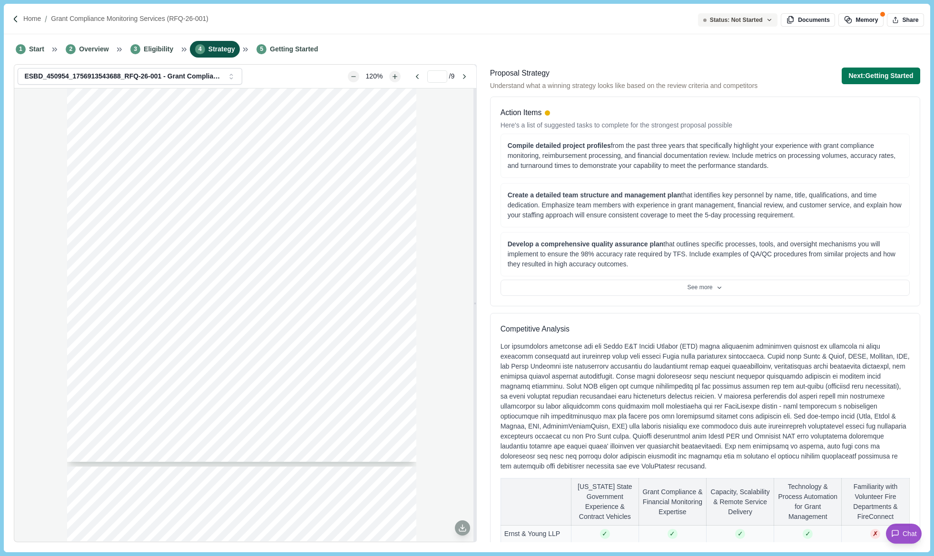
scroll to position [428, 0]
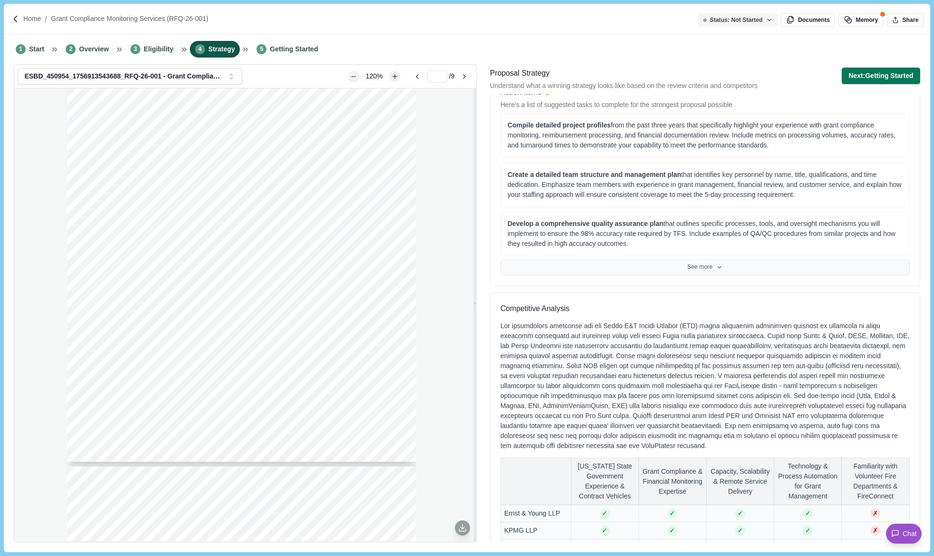
click at [729, 272] on button "See more" at bounding box center [705, 267] width 409 height 16
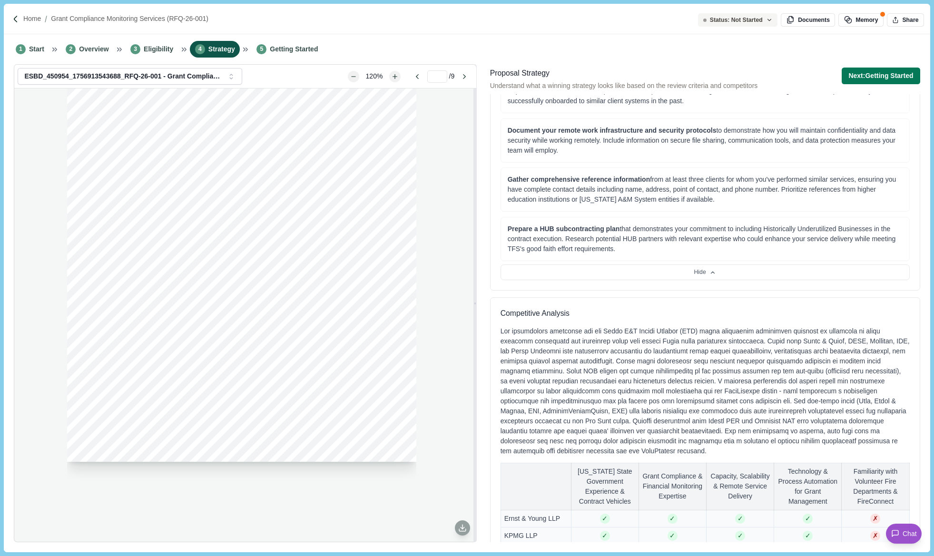
scroll to position [1716, 0]
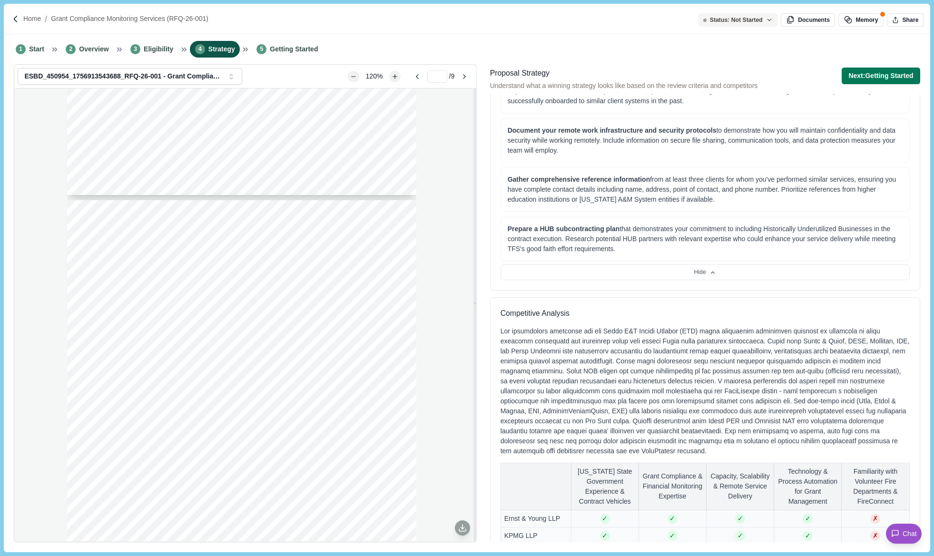
click at [182, 334] on span "List of current assignments for personnel who may be assigned to various" at bounding box center [240, 332] width 202 height 7
click at [319, 357] on span "At least three (3) Client References for similar projects. References shall inc…" at bounding box center [249, 356] width 221 height 7
